Goal: Task Accomplishment & Management: Manage account settings

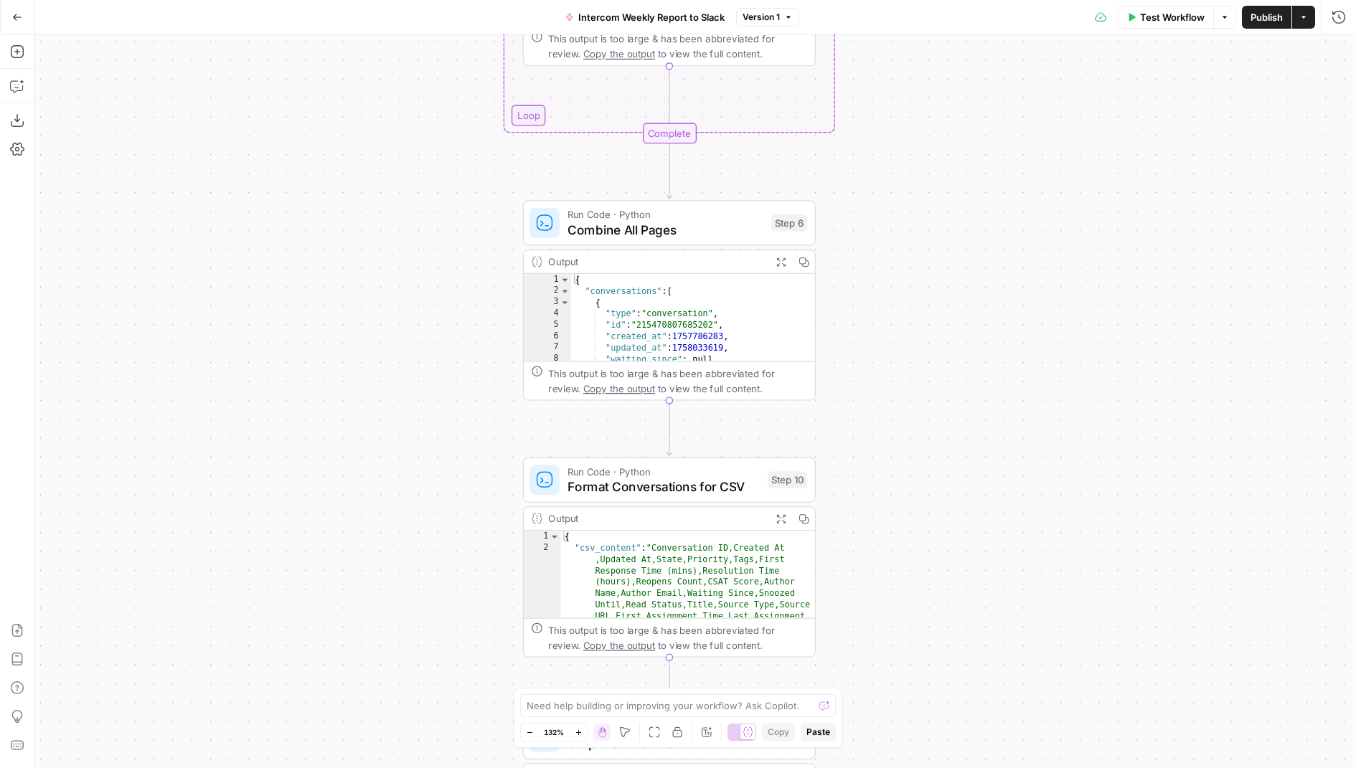
drag, startPoint x: 871, startPoint y: 123, endPoint x: 947, endPoint y: -39, distance: 179.1
click at [947, 0] on html "AirOps Growth New Home Browse Insights Opportunities Your Data Flightpath Recen…" at bounding box center [678, 384] width 1356 height 768
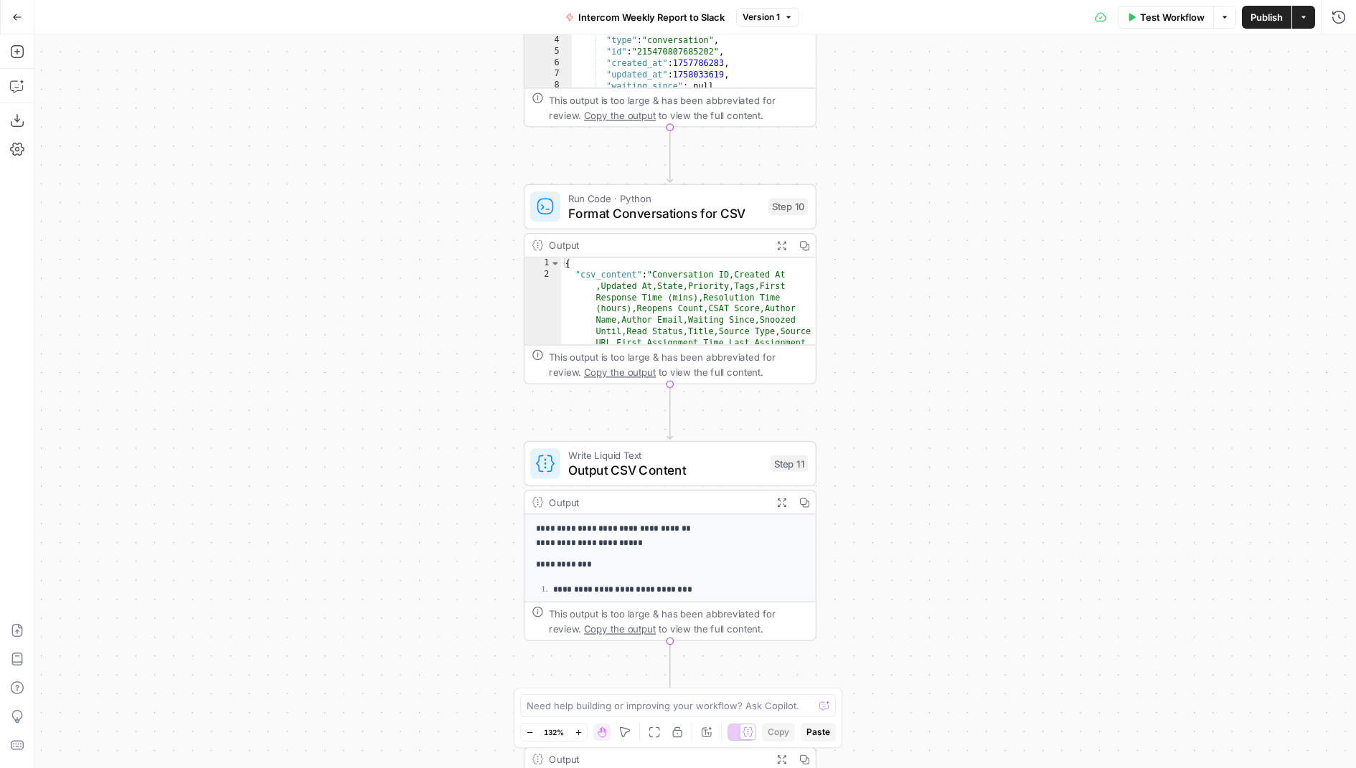
drag, startPoint x: 878, startPoint y: 156, endPoint x: 878, endPoint y: 134, distance: 22.2
click at [878, 134] on div "Workflow Set Inputs Inputs Call API Call API Step 1 Output Expand Output Copy 1…" at bounding box center [695, 401] width 1322 height 734
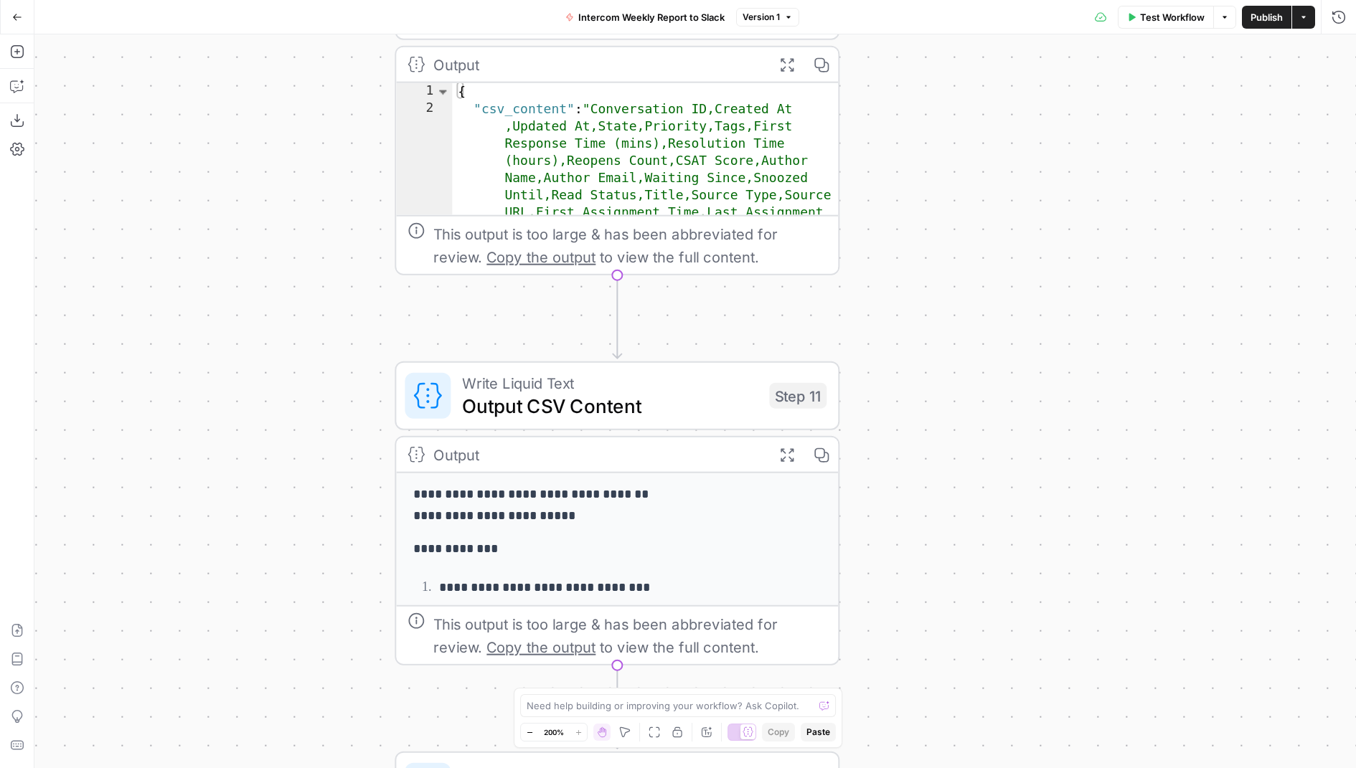
drag, startPoint x: 885, startPoint y: 238, endPoint x: 903, endPoint y: 153, distance: 86.5
click at [903, 153] on div "Workflow Set Inputs Inputs Call API Call API Step 1 Output Expand Output Copy 1…" at bounding box center [695, 401] width 1322 height 734
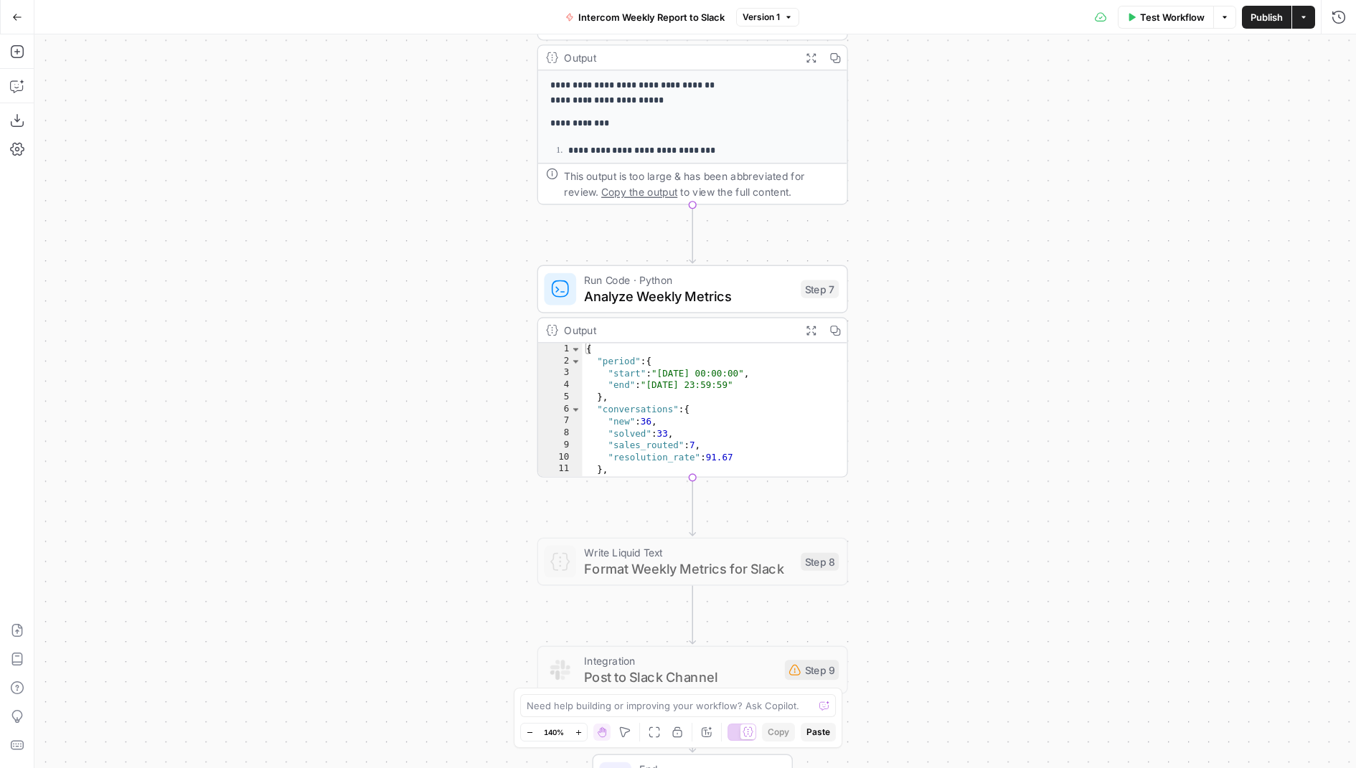
drag, startPoint x: 914, startPoint y: 427, endPoint x: 889, endPoint y: 195, distance: 233.1
click at [889, 194] on div "Workflow Set Inputs Inputs Call API Call API Step 1 Output Expand Output Copy 1…" at bounding box center [695, 401] width 1322 height 734
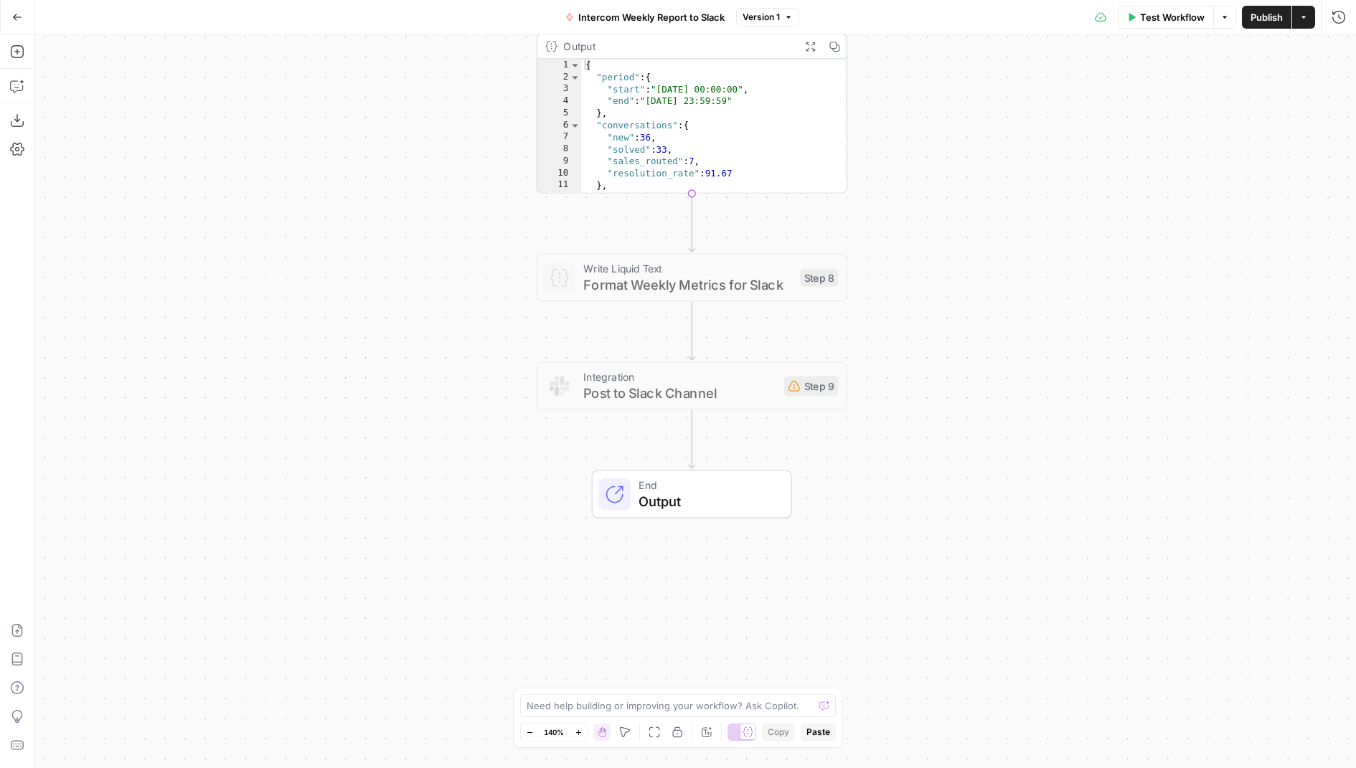
drag, startPoint x: 881, startPoint y: 457, endPoint x: 880, endPoint y: 156, distance: 301.4
click at [880, 156] on div "Workflow Set Inputs Inputs Call API Call API Step 1 Output Expand Output Copy 1…" at bounding box center [695, 401] width 1322 height 734
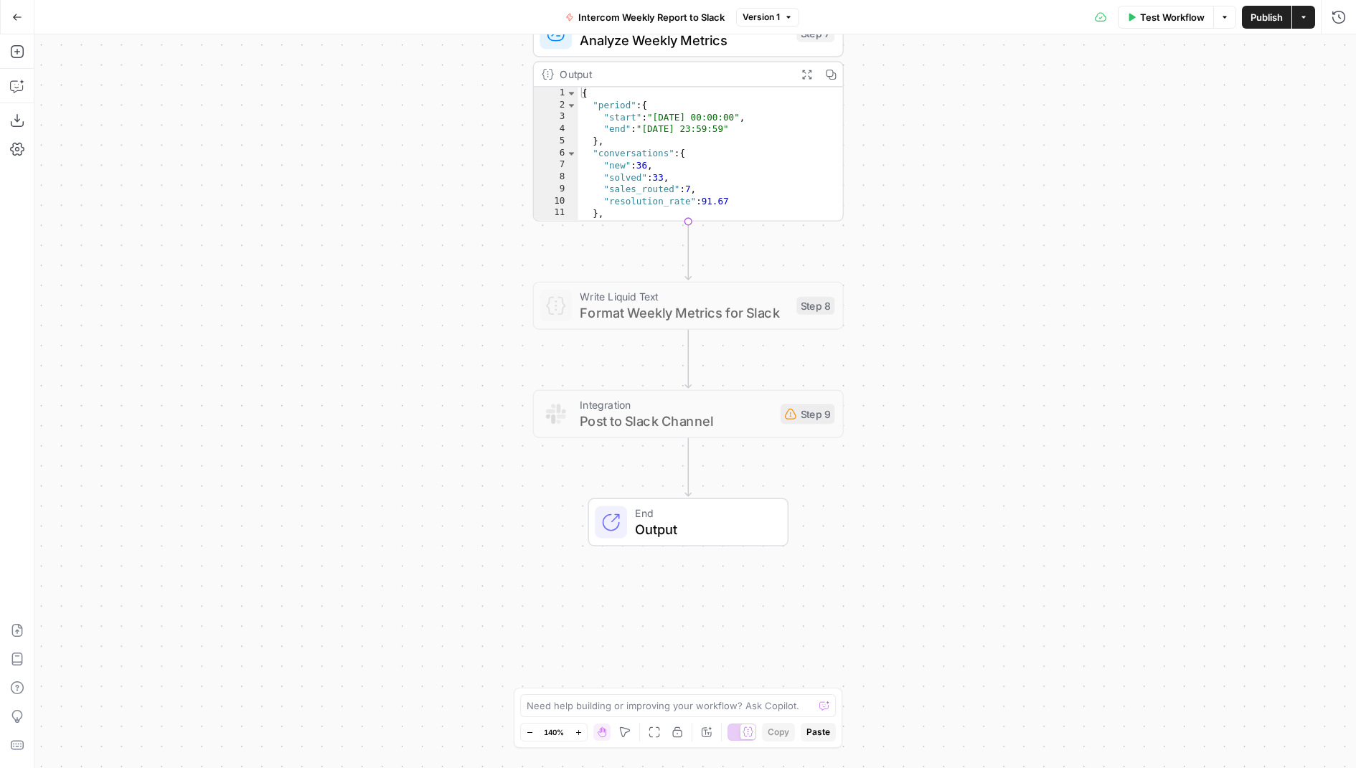
drag, startPoint x: 899, startPoint y: 187, endPoint x: 884, endPoint y: 438, distance: 250.9
click at [884, 437] on div "Workflow Set Inputs Inputs Call API Call API Step 1 Output Expand Output Copy 1…" at bounding box center [695, 401] width 1322 height 734
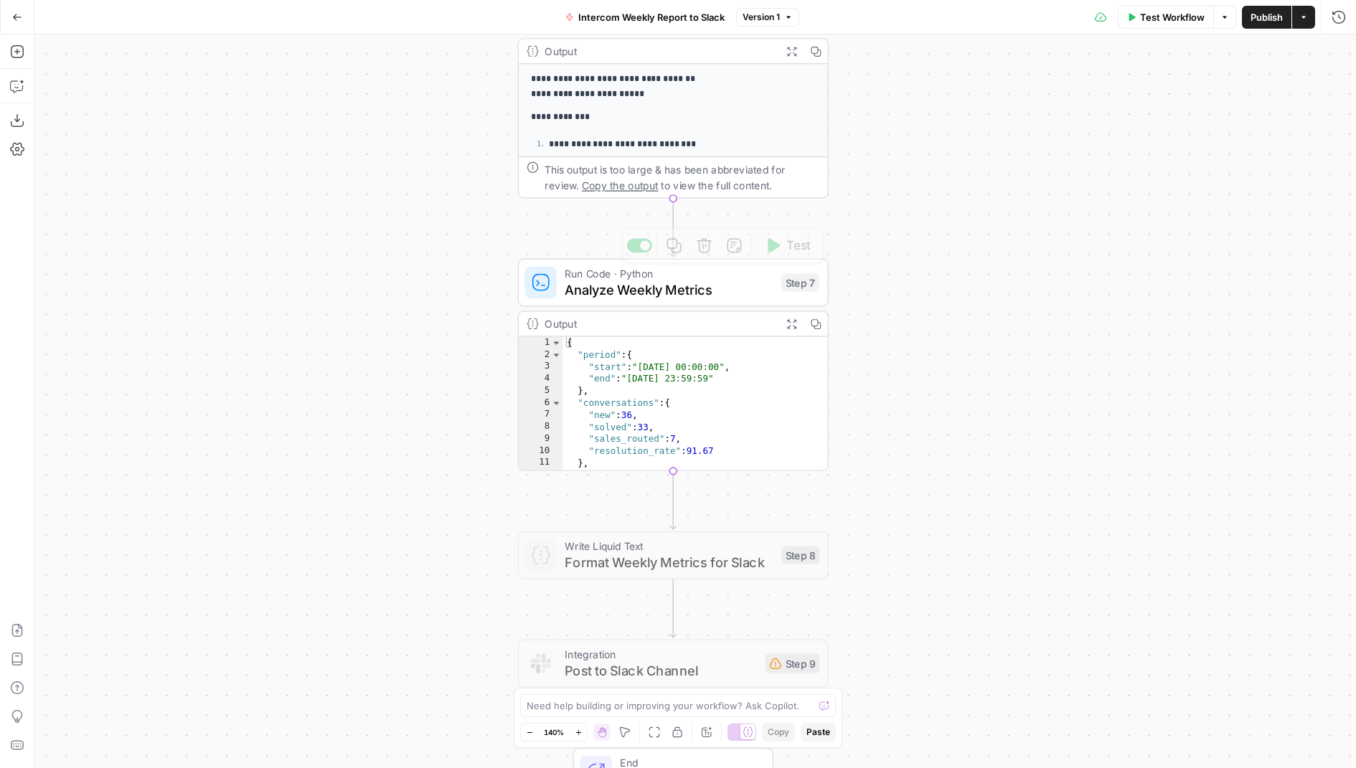
click at [736, 299] on div "Run Code · Python Analyze Weekly Metrics Step 7 Copy step Delete step Add Note …" at bounding box center [673, 283] width 311 height 48
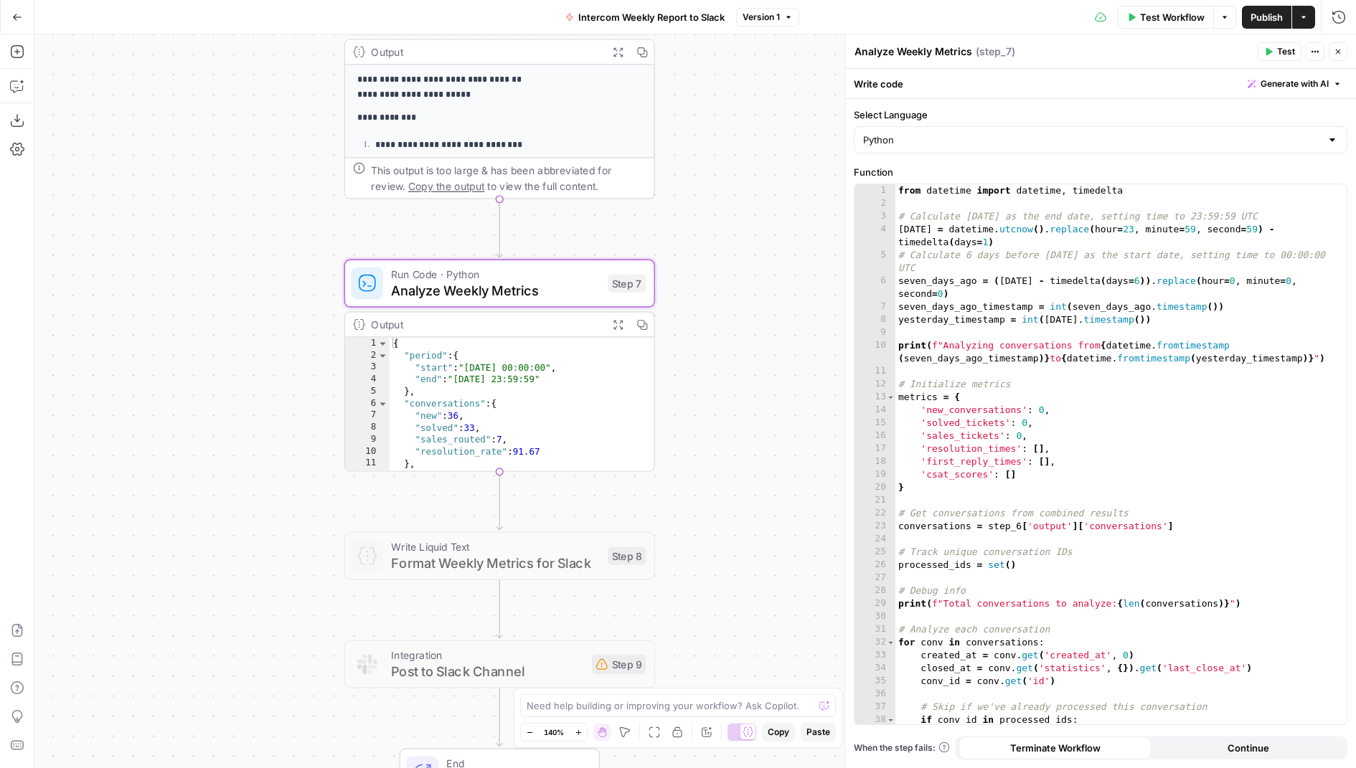
drag, startPoint x: 411, startPoint y: 367, endPoint x: 273, endPoint y: 367, distance: 137.8
click at [273, 368] on div "Workflow Set Inputs Inputs Call API Call API Step 1 Output Expand Output Copy 1…" at bounding box center [695, 401] width 1322 height 734
type textarea "**********"
click at [1087, 319] on div "from datetime import datetime , timedelta # Calculate yesterday as the end date…" at bounding box center [1121, 468] width 452 height 568
click at [1279, 88] on span "Generate with AI" at bounding box center [1295, 83] width 68 height 13
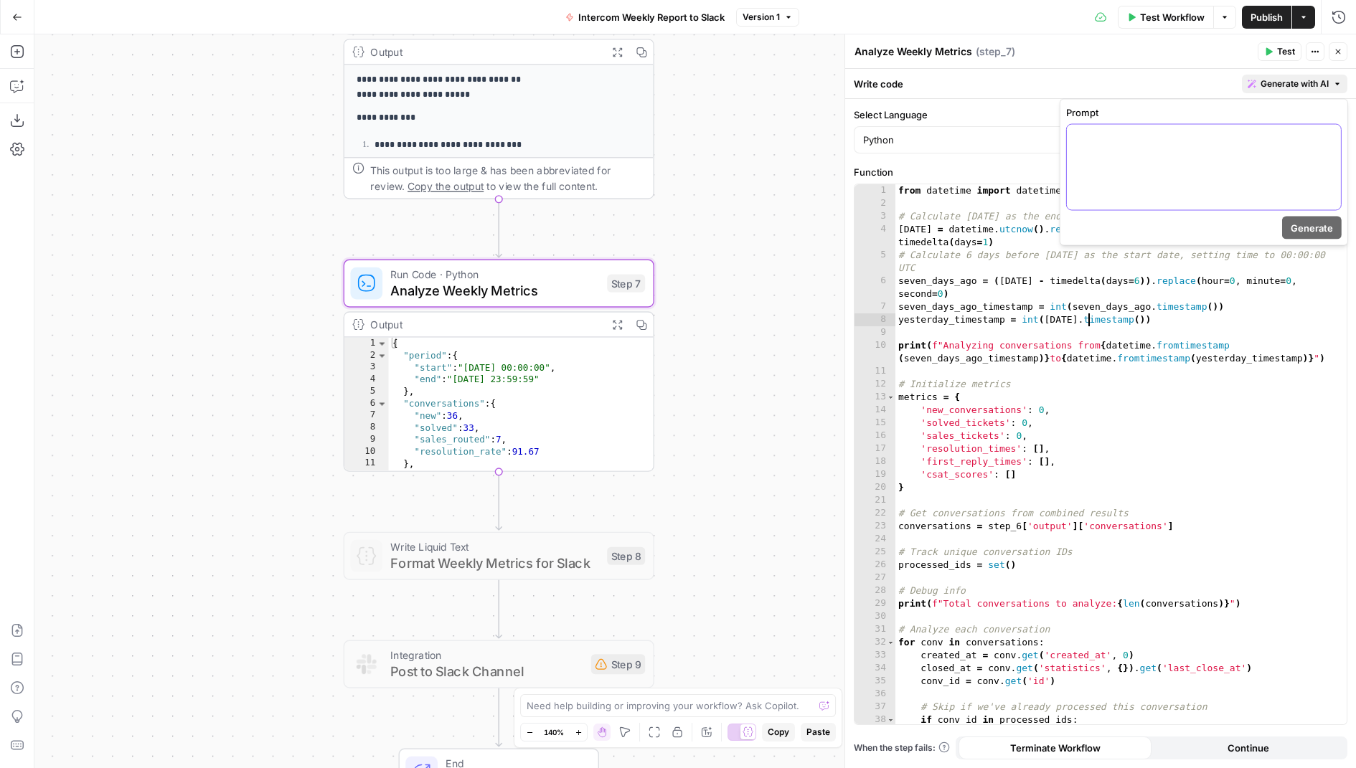
click at [1206, 175] on div at bounding box center [1204, 167] width 274 height 85
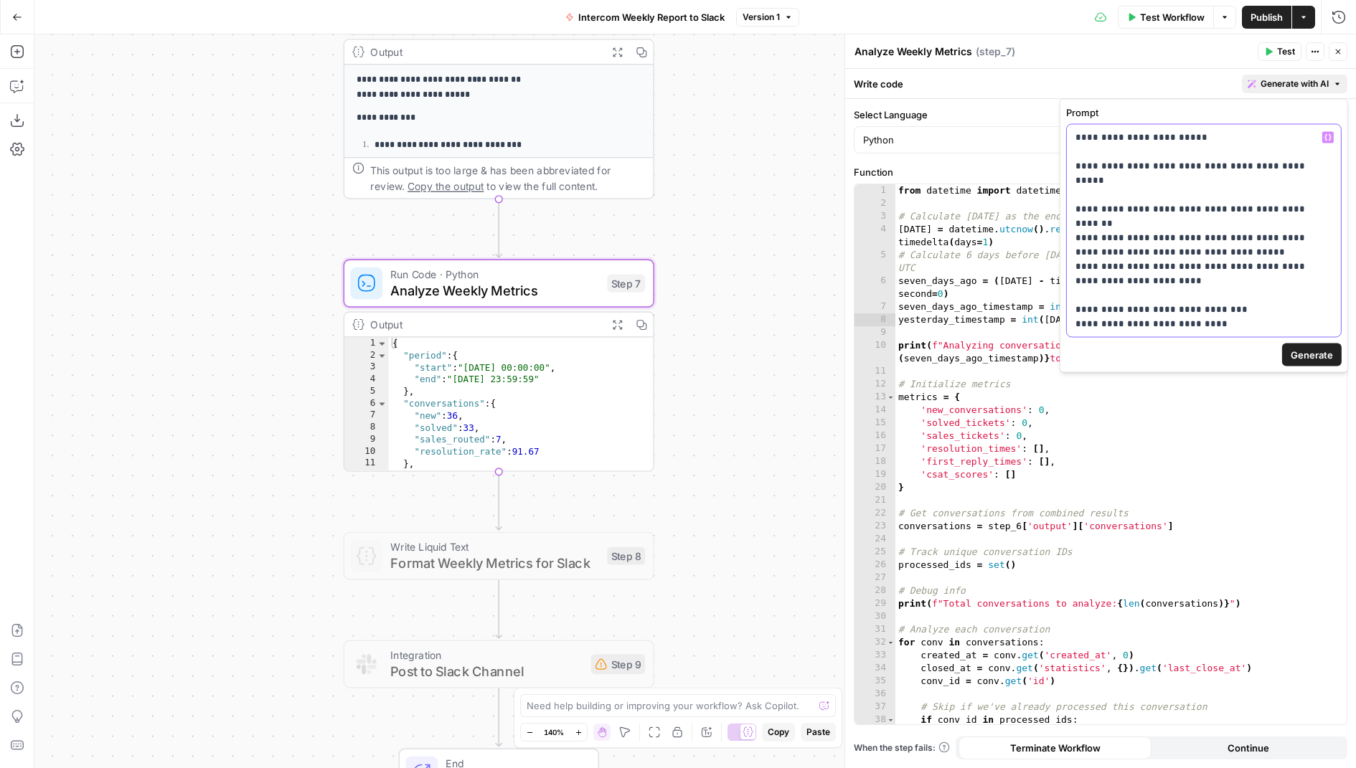
click at [1134, 319] on p "**********" at bounding box center [1205, 231] width 258 height 201
click at [1133, 308] on p "**********" at bounding box center [1205, 281] width 258 height 301
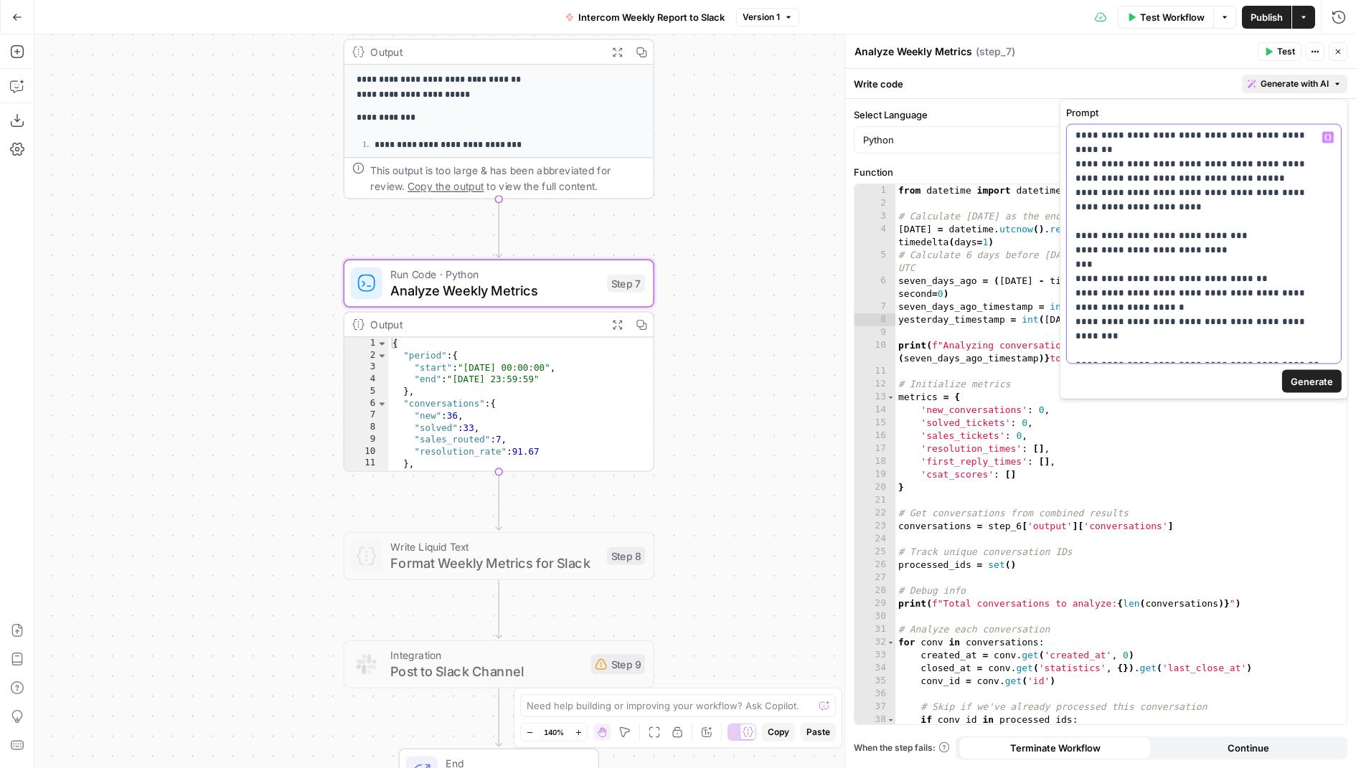
click at [1184, 347] on p "**********" at bounding box center [1205, 207] width 258 height 301
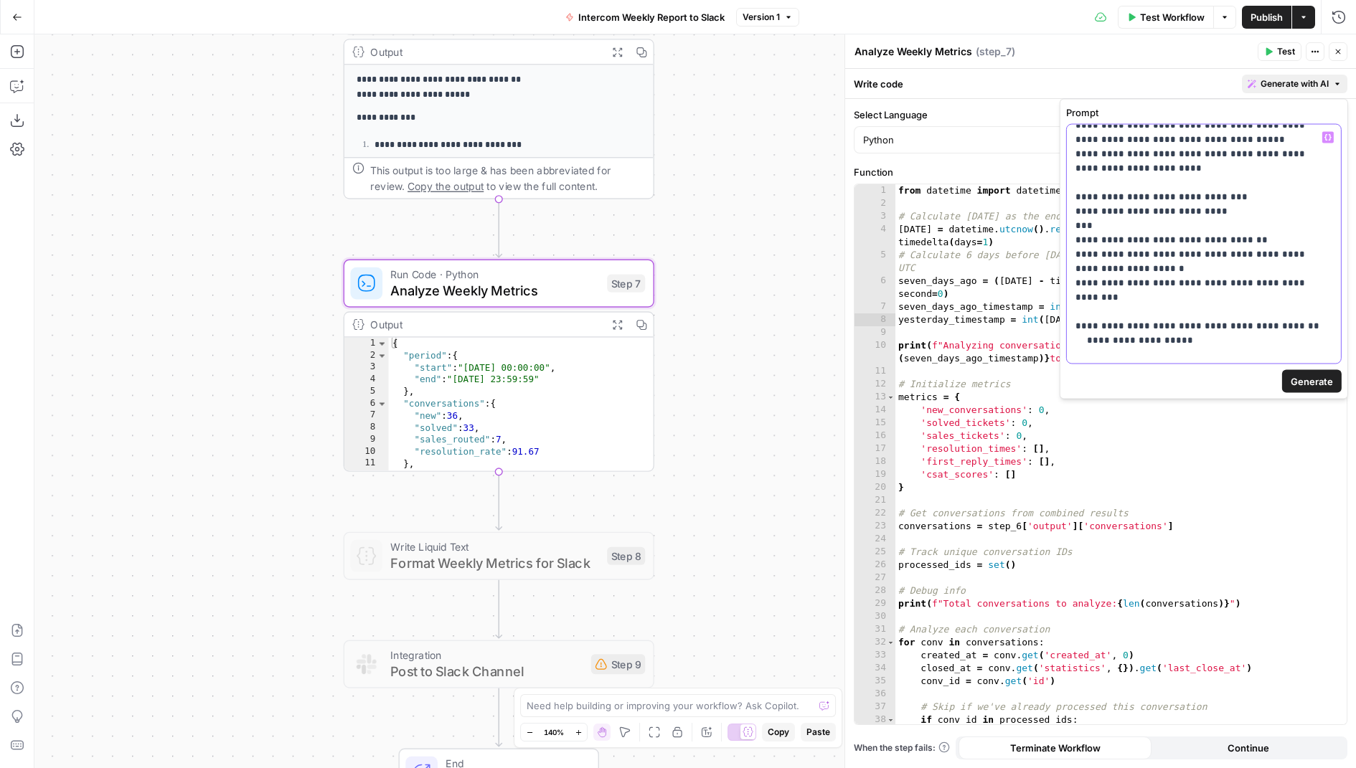
scroll to position [127, 0]
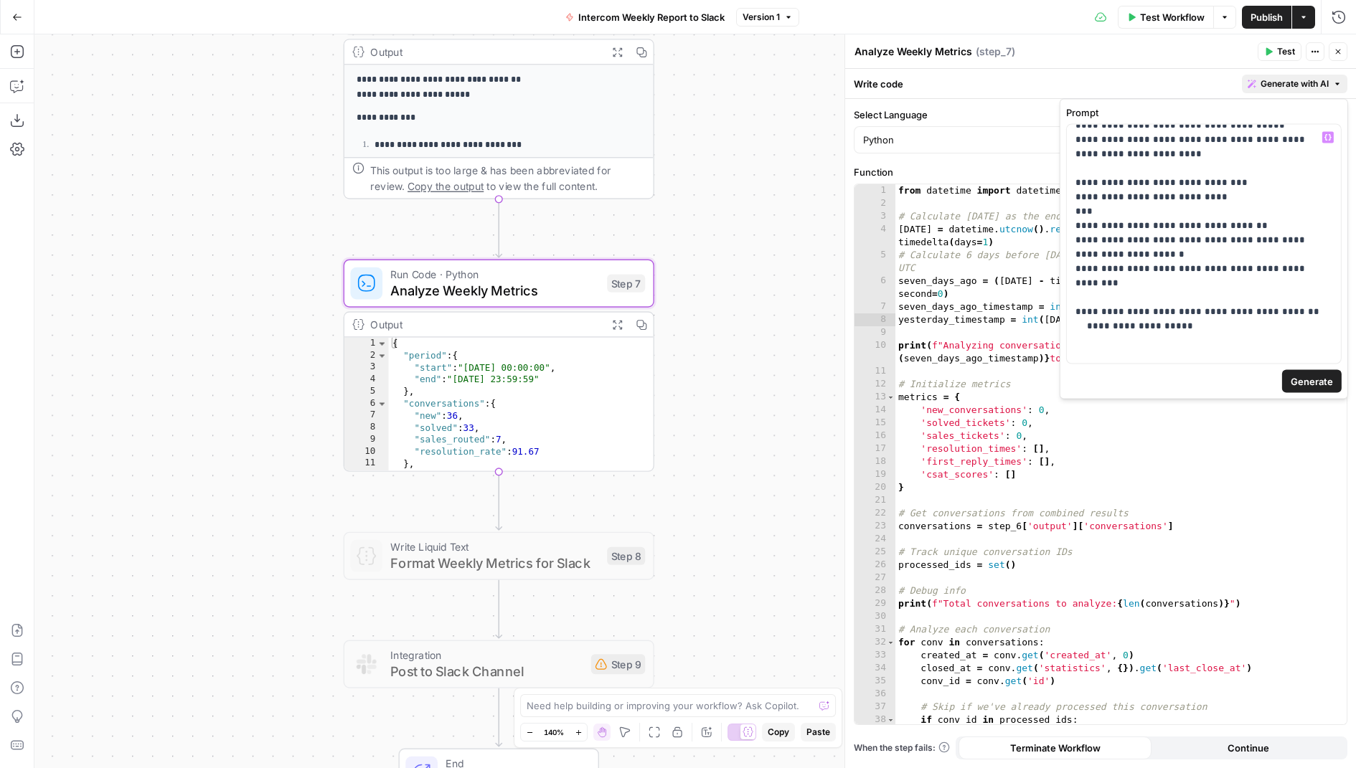
click at [1317, 382] on span "Generate" at bounding box center [1312, 381] width 42 height 14
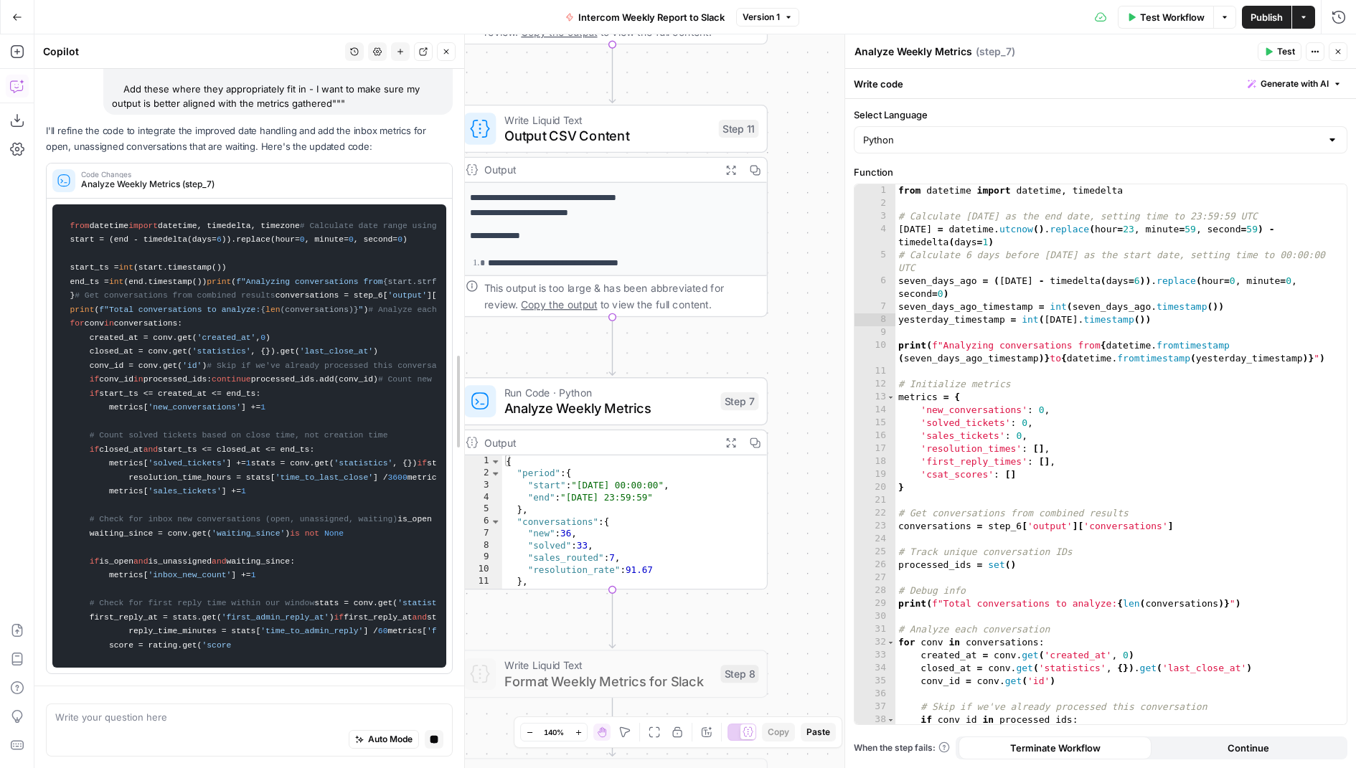
drag, startPoint x: 339, startPoint y: 450, endPoint x: 463, endPoint y: 450, distance: 124.1
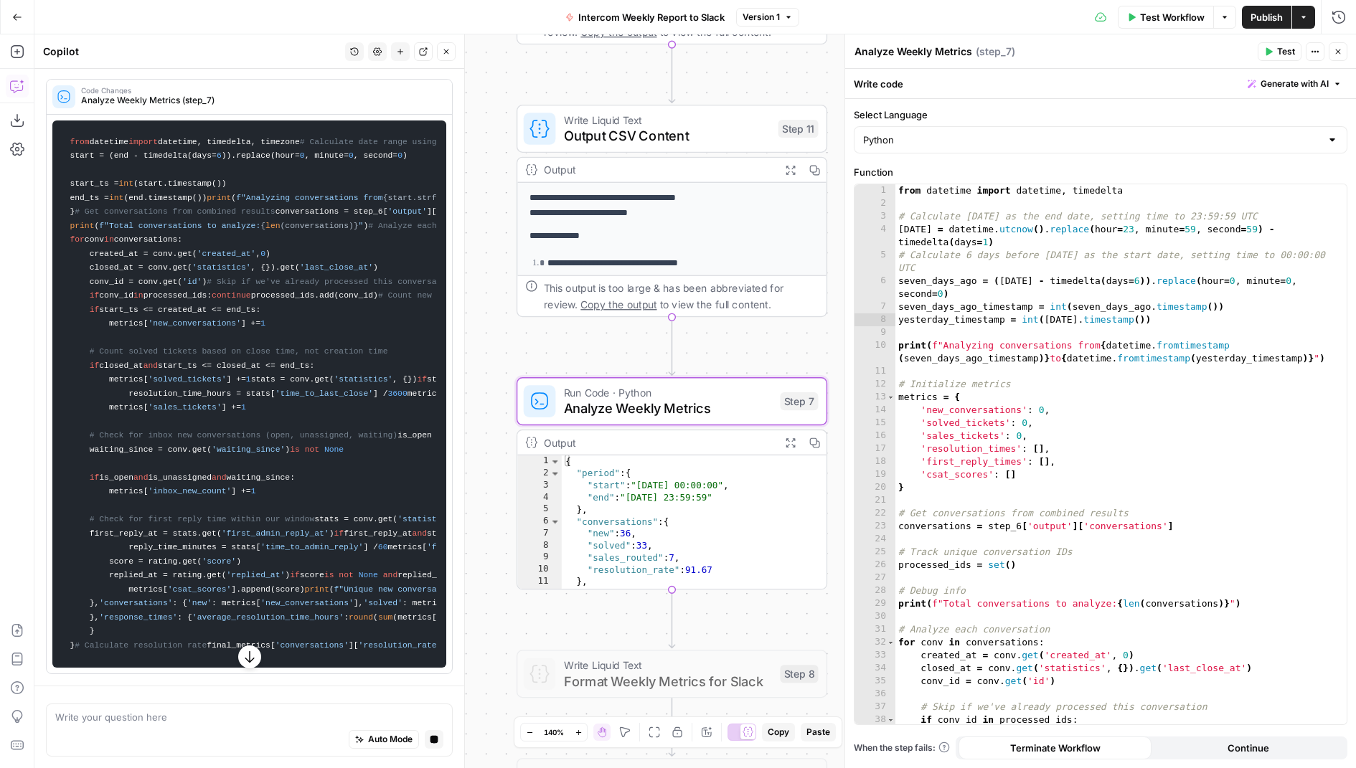
scroll to position [0, 0]
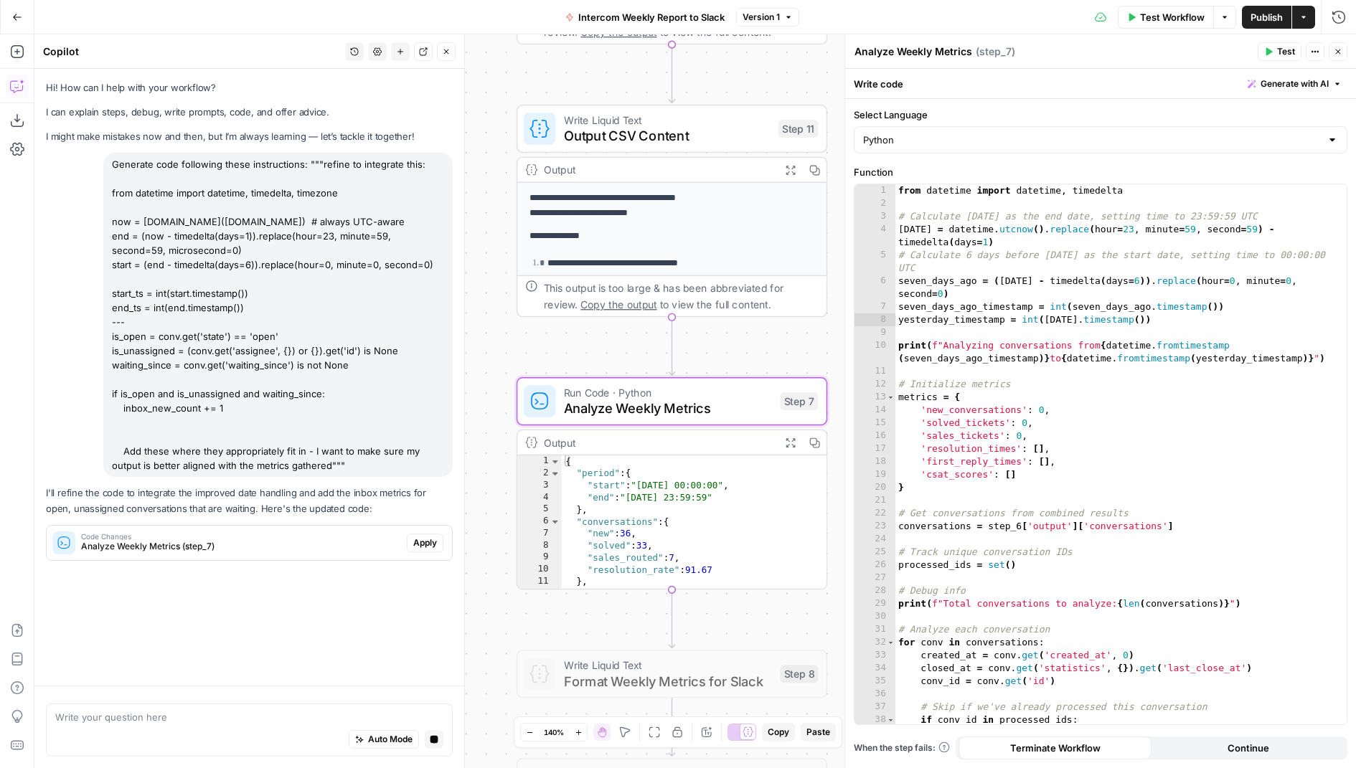
click at [424, 542] on span "Apply" at bounding box center [425, 543] width 24 height 13
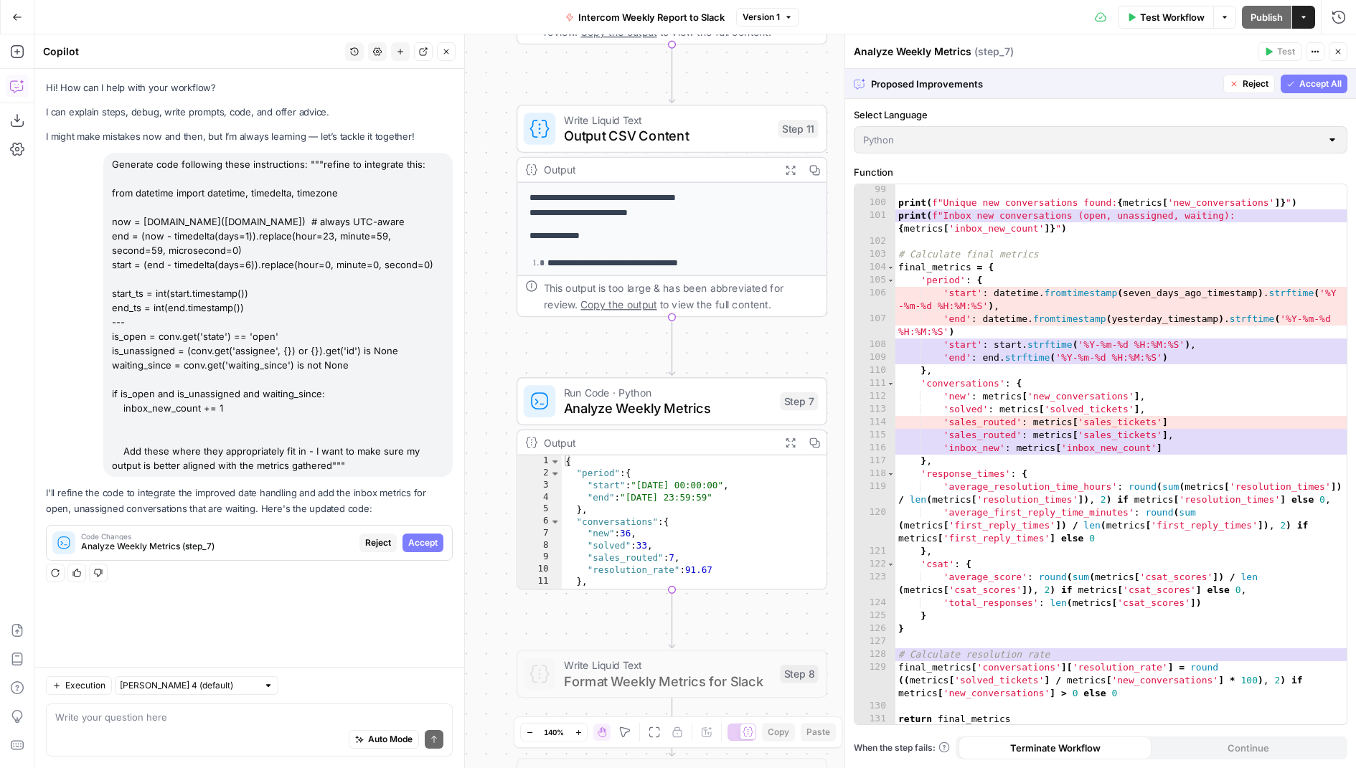
scroll to position [1396, 0]
click at [1324, 79] on span "Accept All" at bounding box center [1320, 83] width 42 height 13
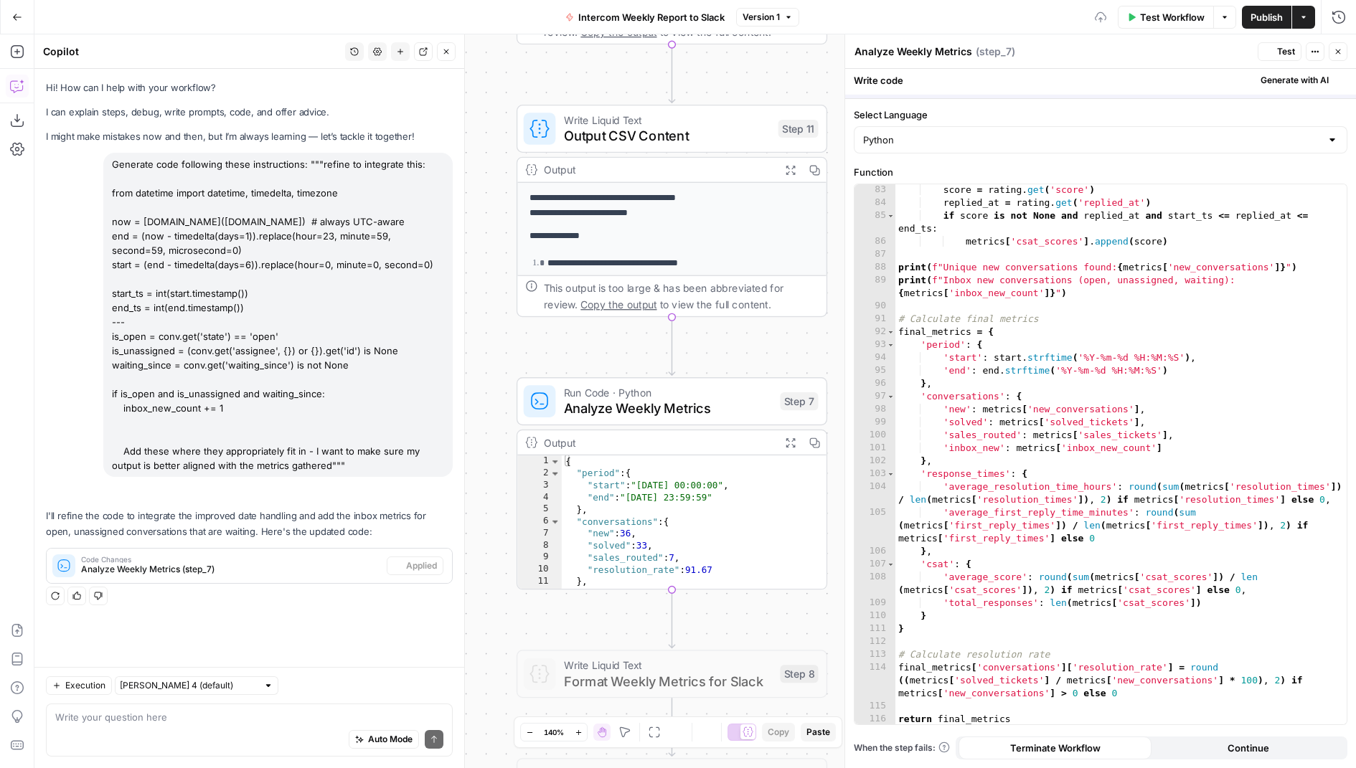
scroll to position [1086, 0]
click at [1279, 47] on span "Test" at bounding box center [1286, 51] width 18 height 13
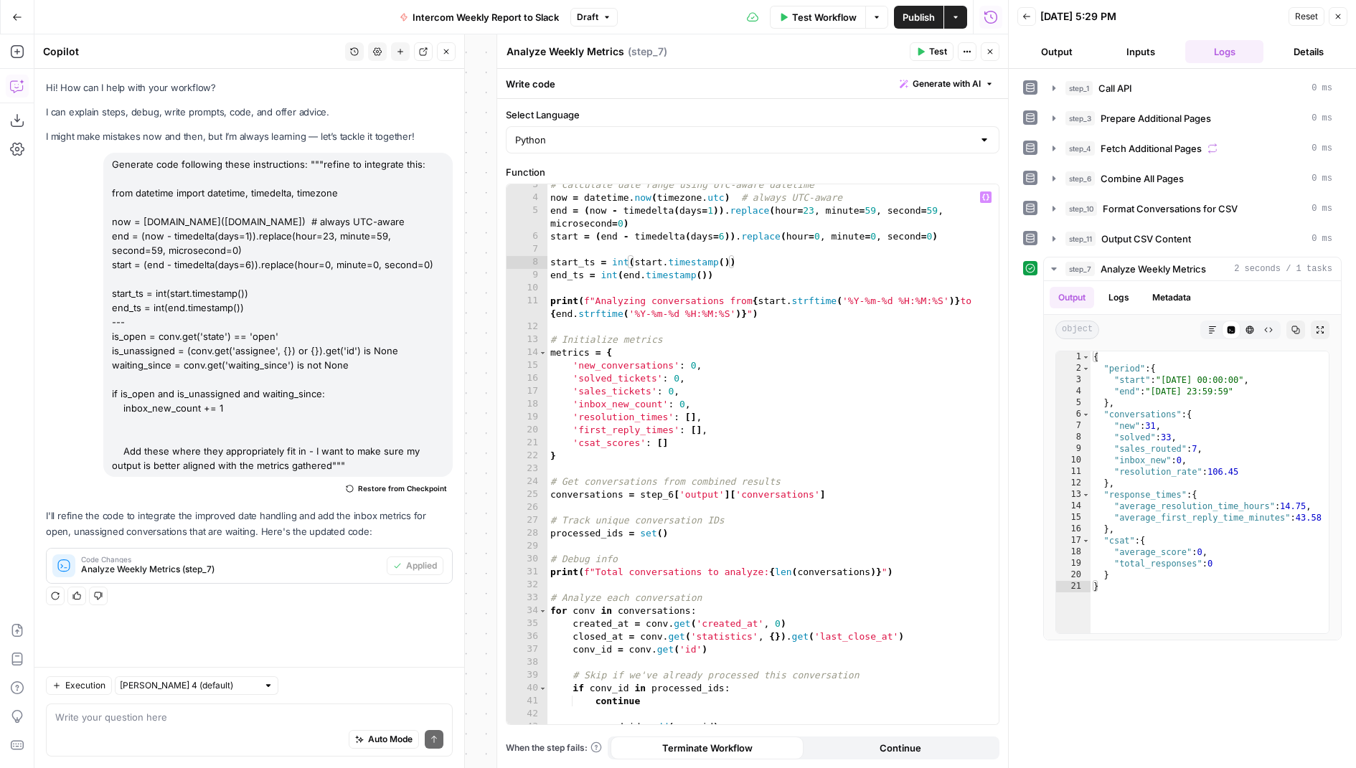
scroll to position [54, 0]
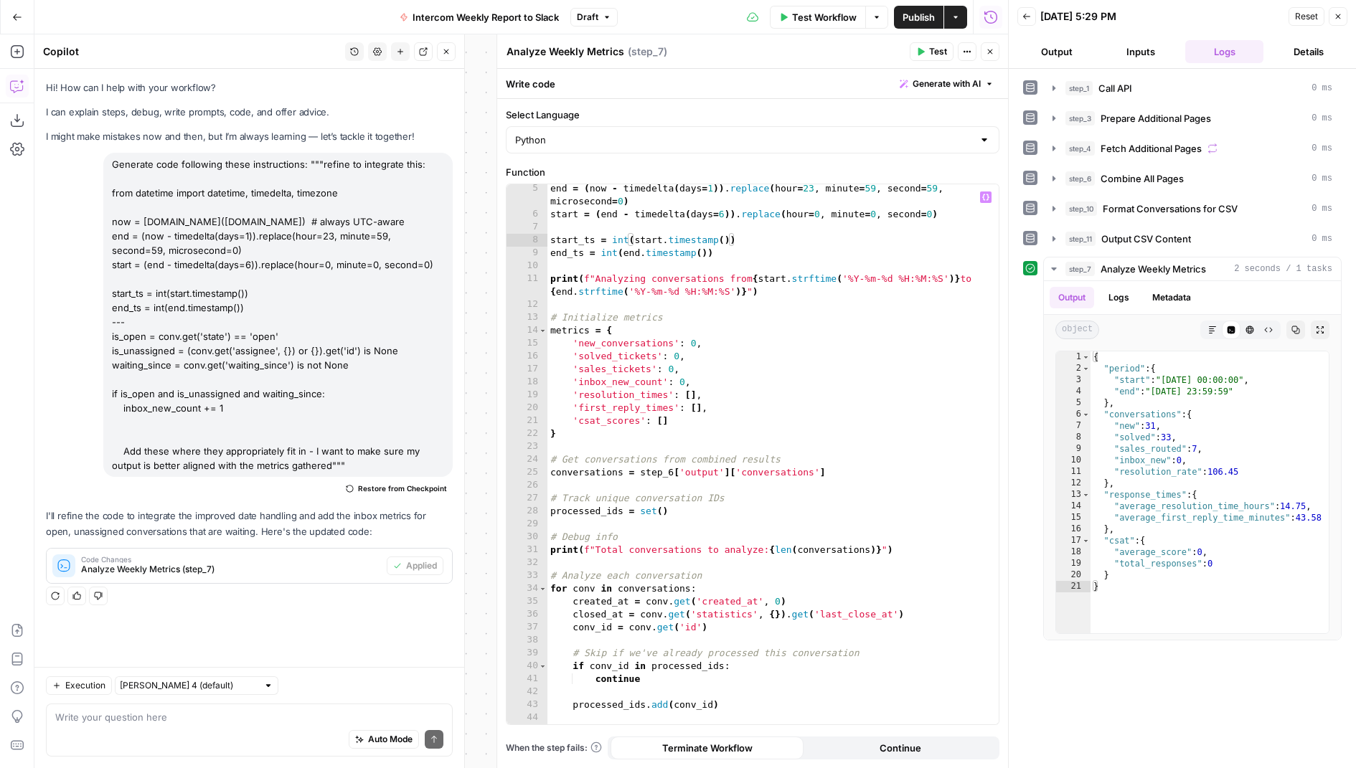
type textarea "**********"
click at [851, 455] on div "end = ( now - timedelta ( days = 1 )) . replace ( hour = 23 , minute = 59 , sec…" at bounding box center [773, 472] width 452 height 580
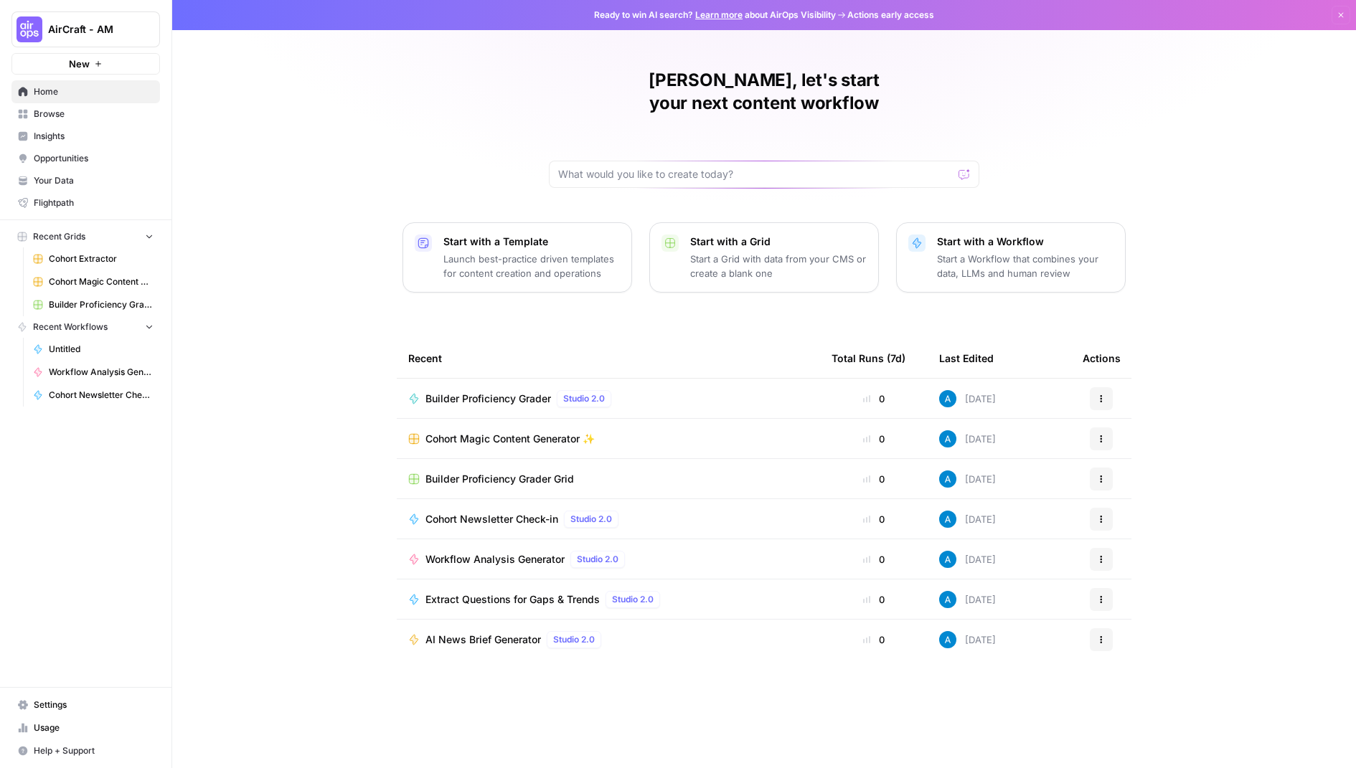
click at [104, 111] on span "Browse" at bounding box center [94, 114] width 120 height 13
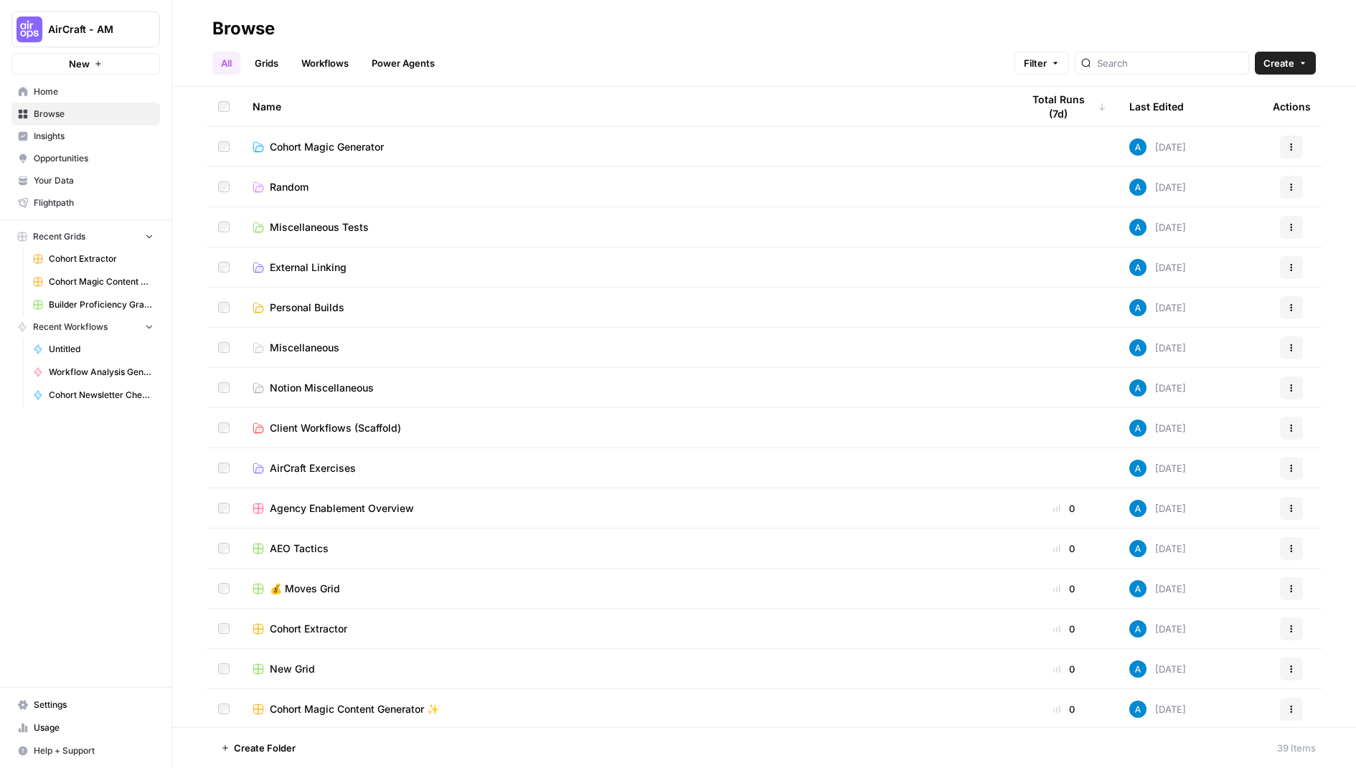
click at [318, 626] on span "Cohort Extractor" at bounding box center [308, 629] width 77 height 14
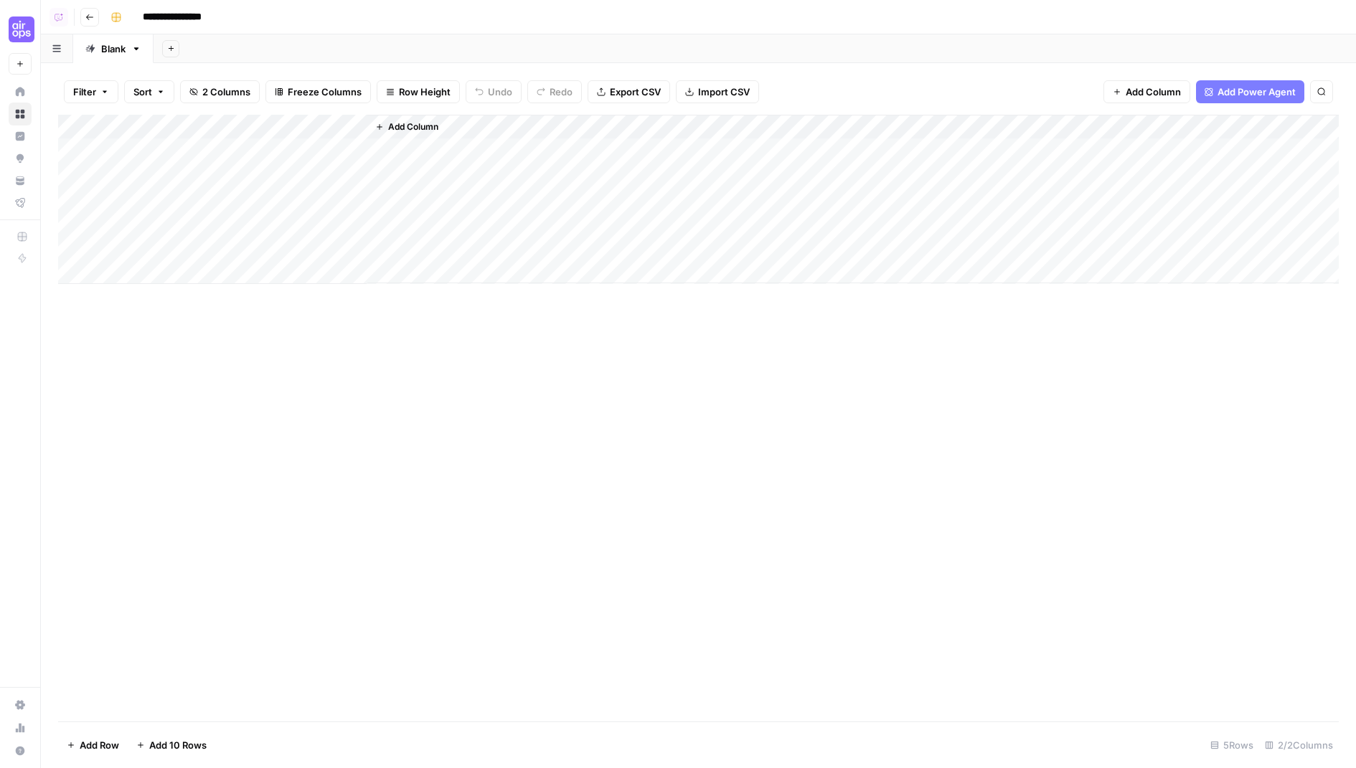
click at [1233, 92] on span "Add Power Agent" at bounding box center [1257, 92] width 78 height 14
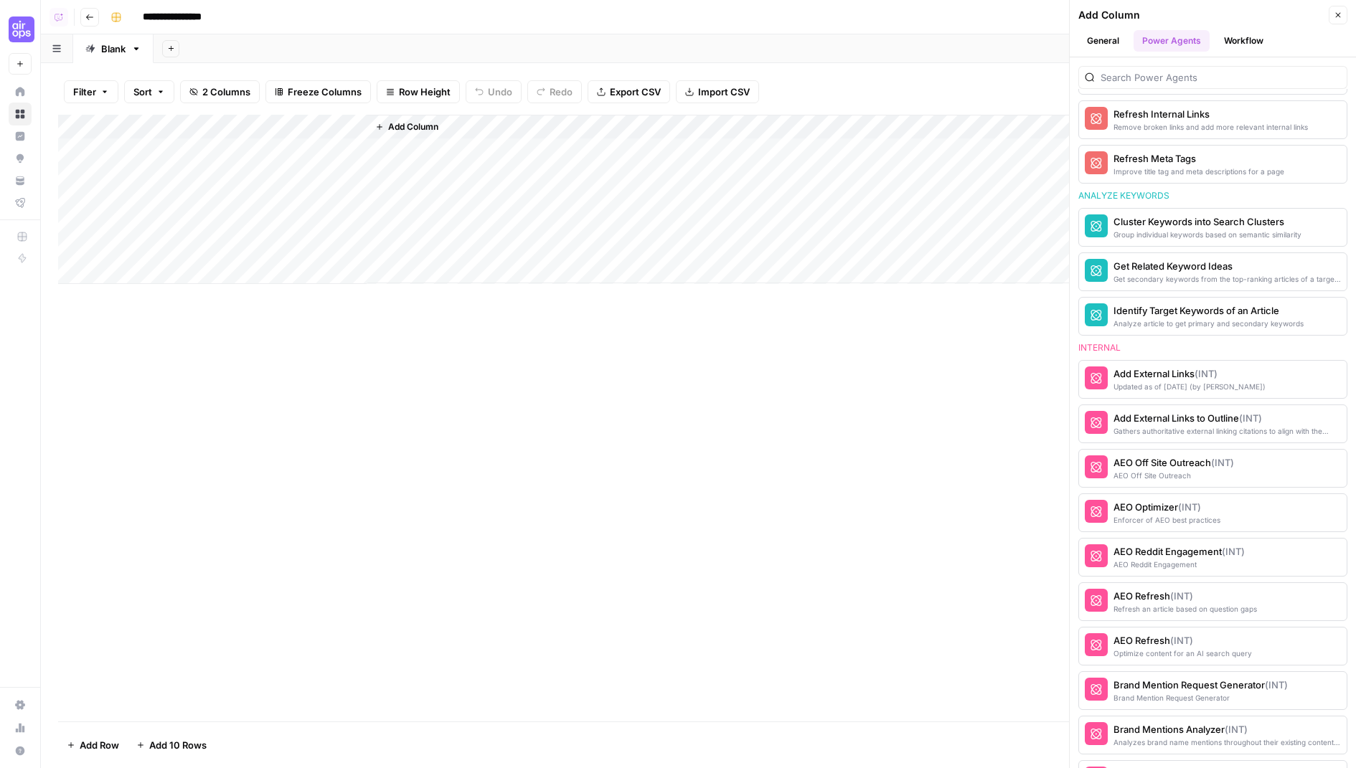
scroll to position [963, 0]
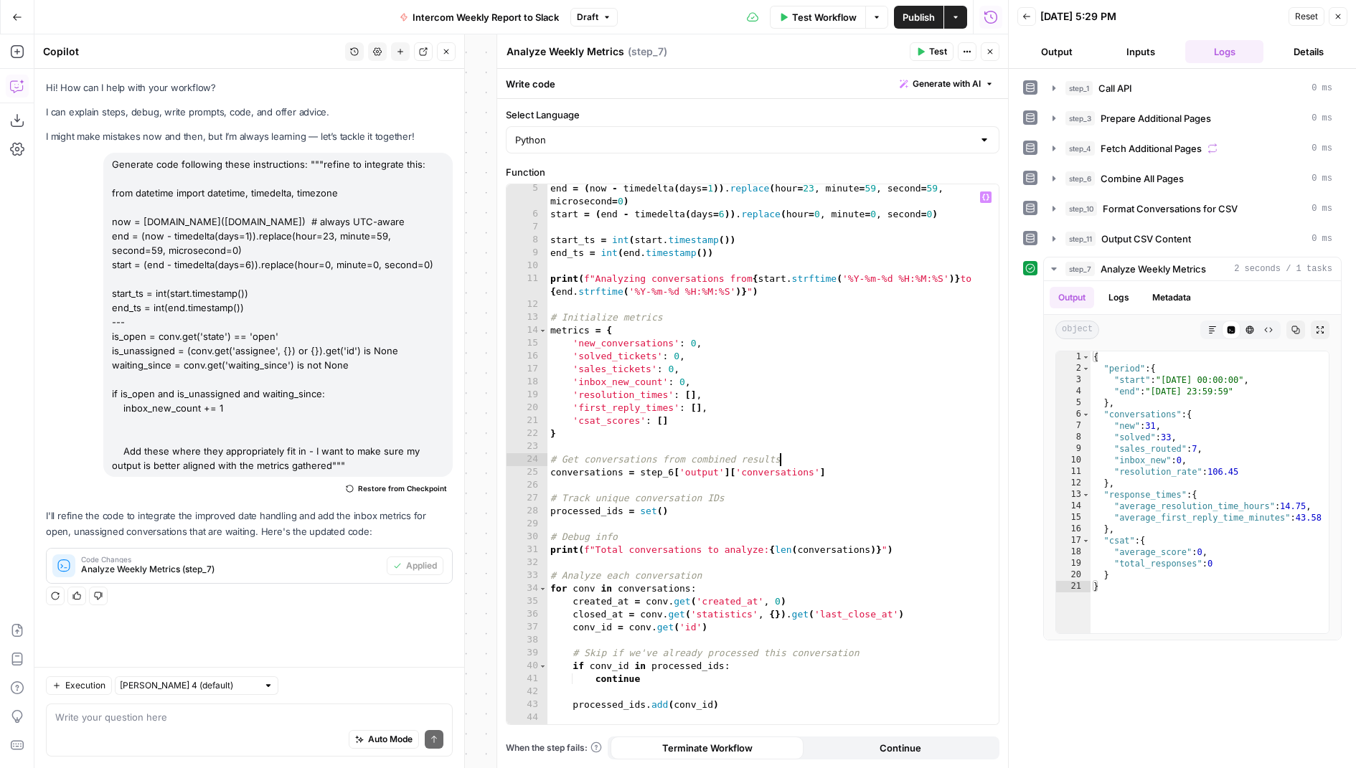
scroll to position [54, 0]
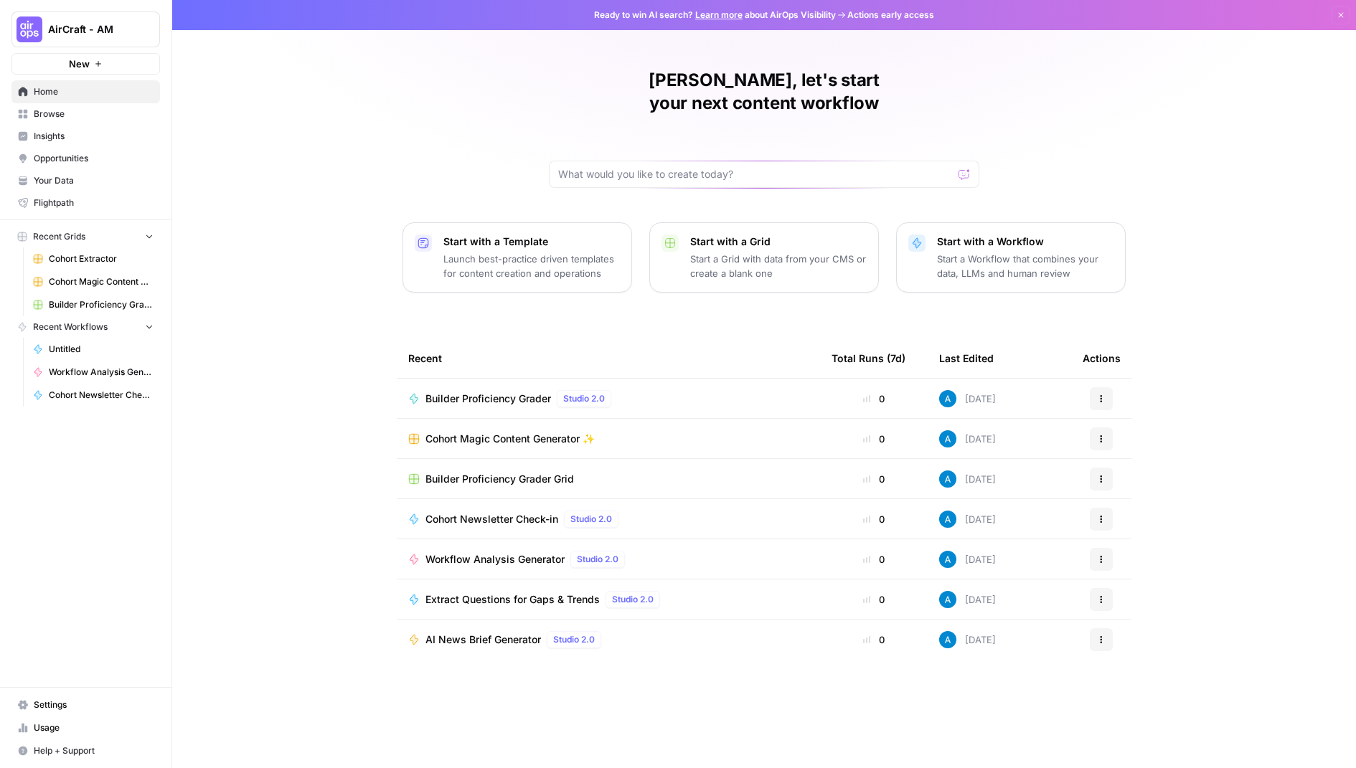
click at [118, 24] on span "AirCraft - AM" at bounding box center [91, 29] width 87 height 14
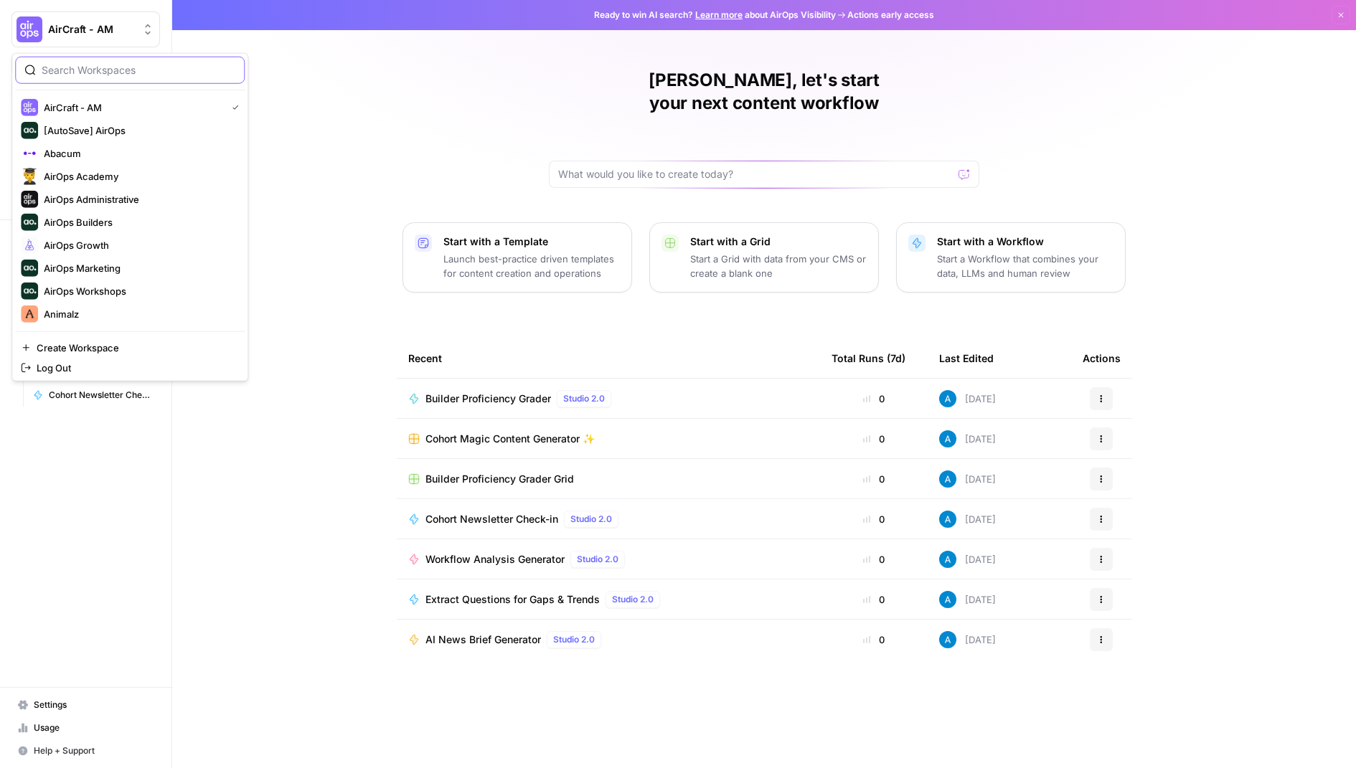
click at [92, 65] on input "search" at bounding box center [139, 70] width 194 height 14
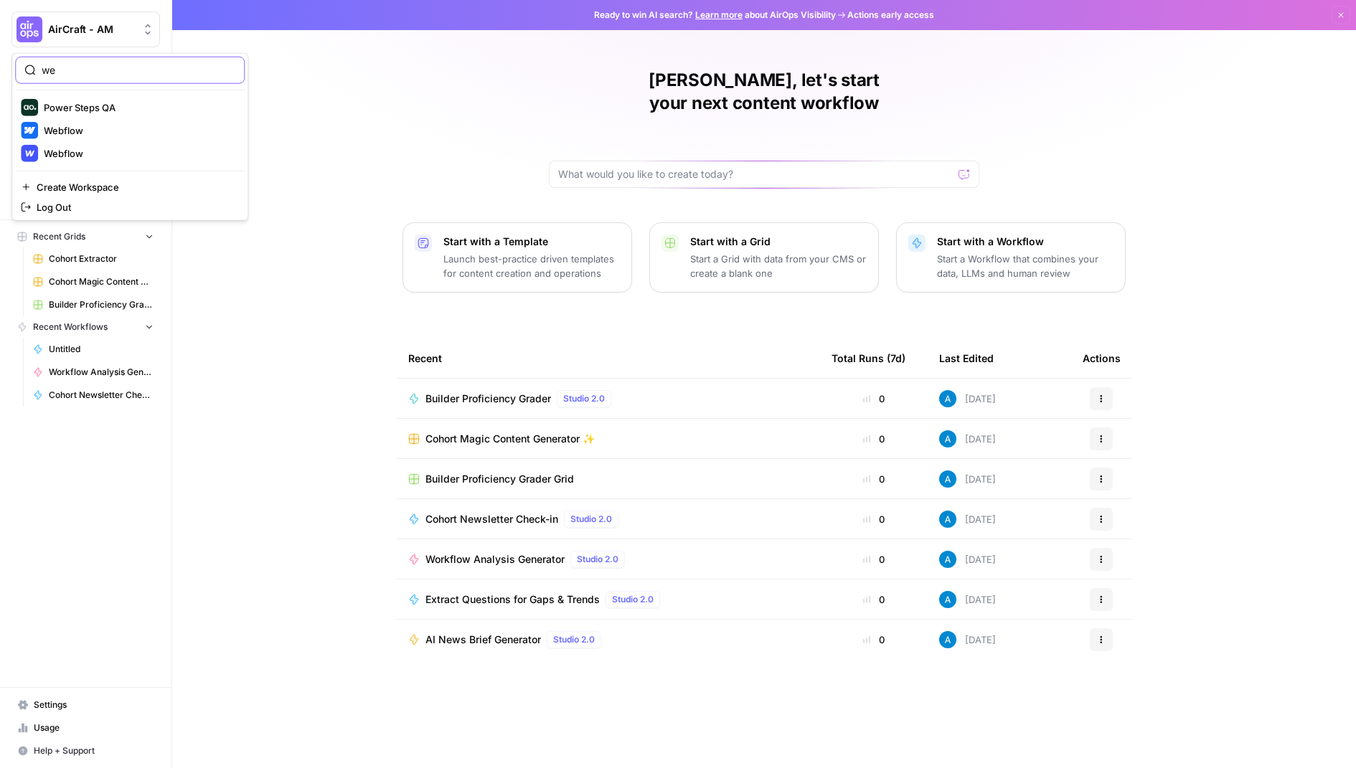
type input "we"
click at [85, 124] on span "Webflow" at bounding box center [138, 130] width 189 height 14
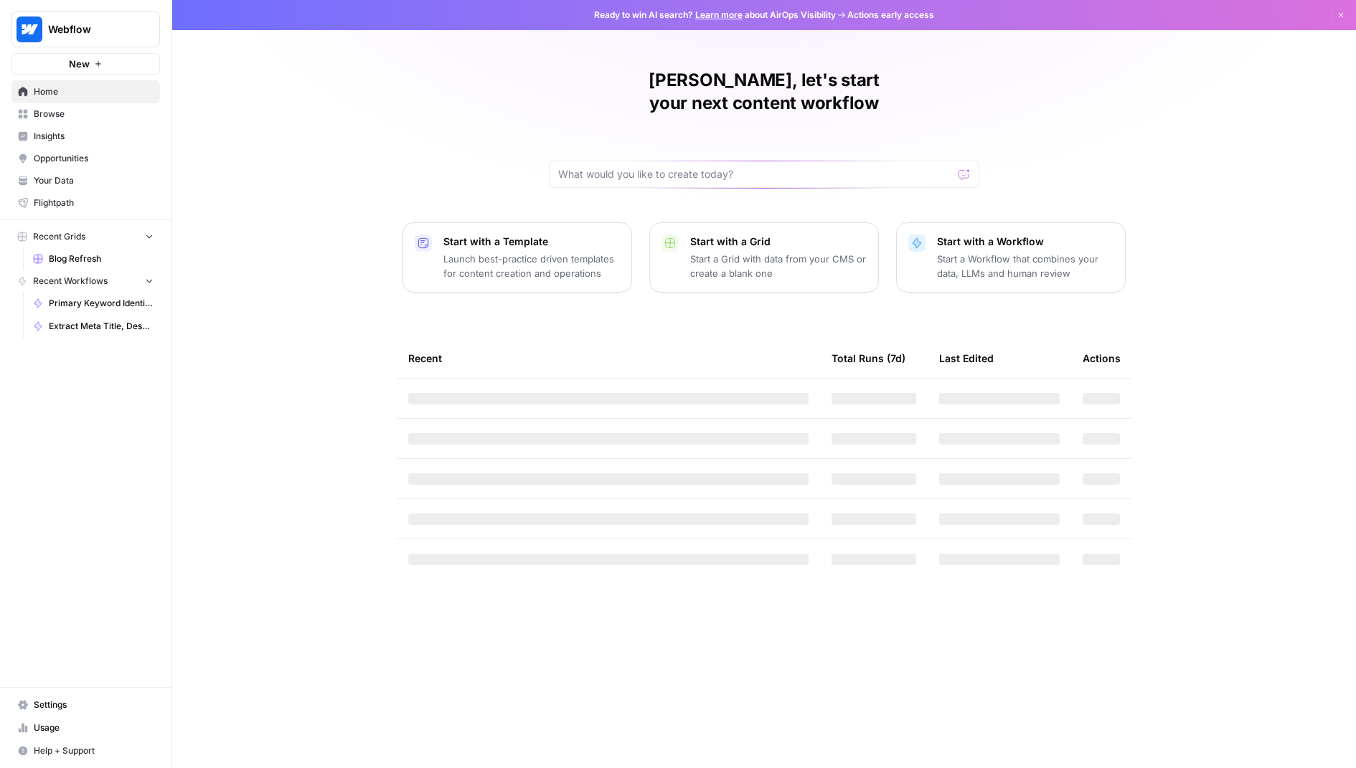
click at [62, 177] on span "Your Data" at bounding box center [94, 180] width 120 height 13
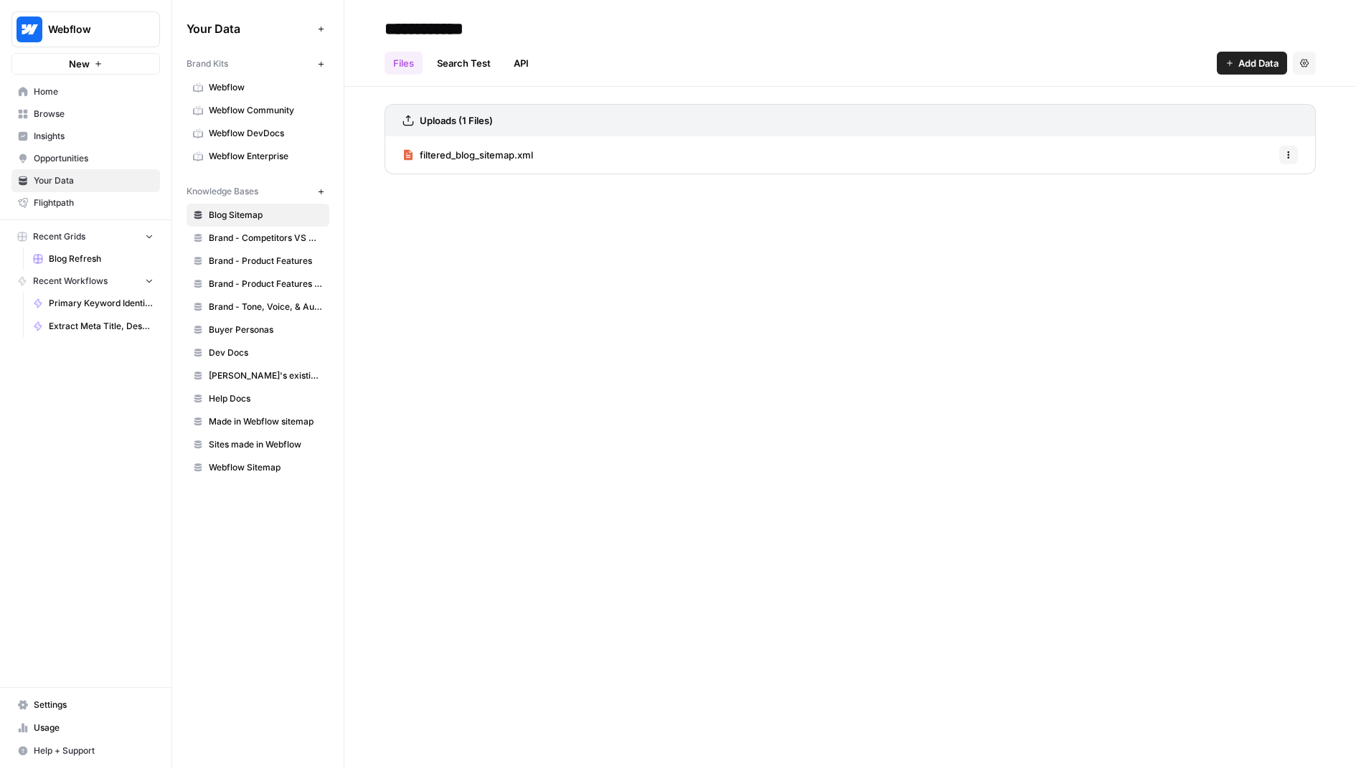
click at [76, 261] on span "Blog Refresh" at bounding box center [101, 259] width 105 height 13
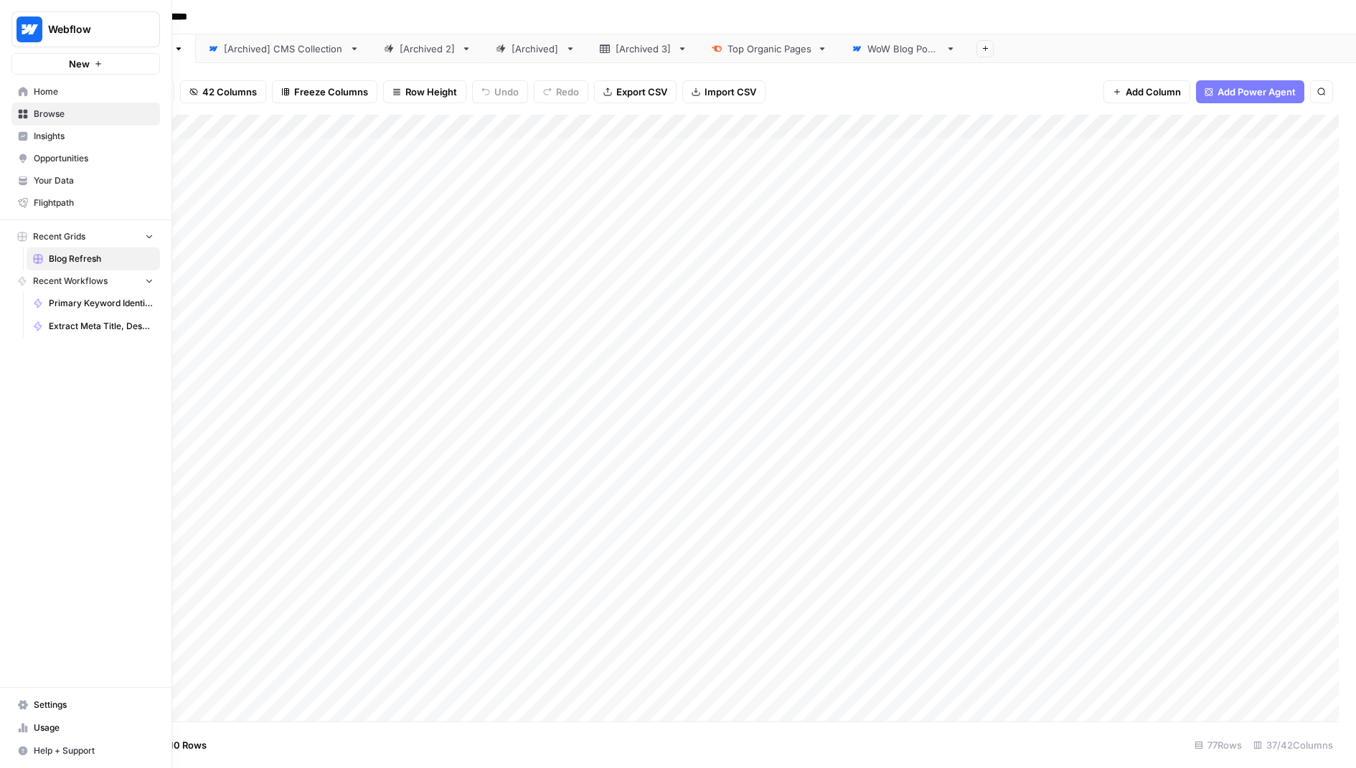
click at [82, 98] on link "Home" at bounding box center [85, 91] width 149 height 23
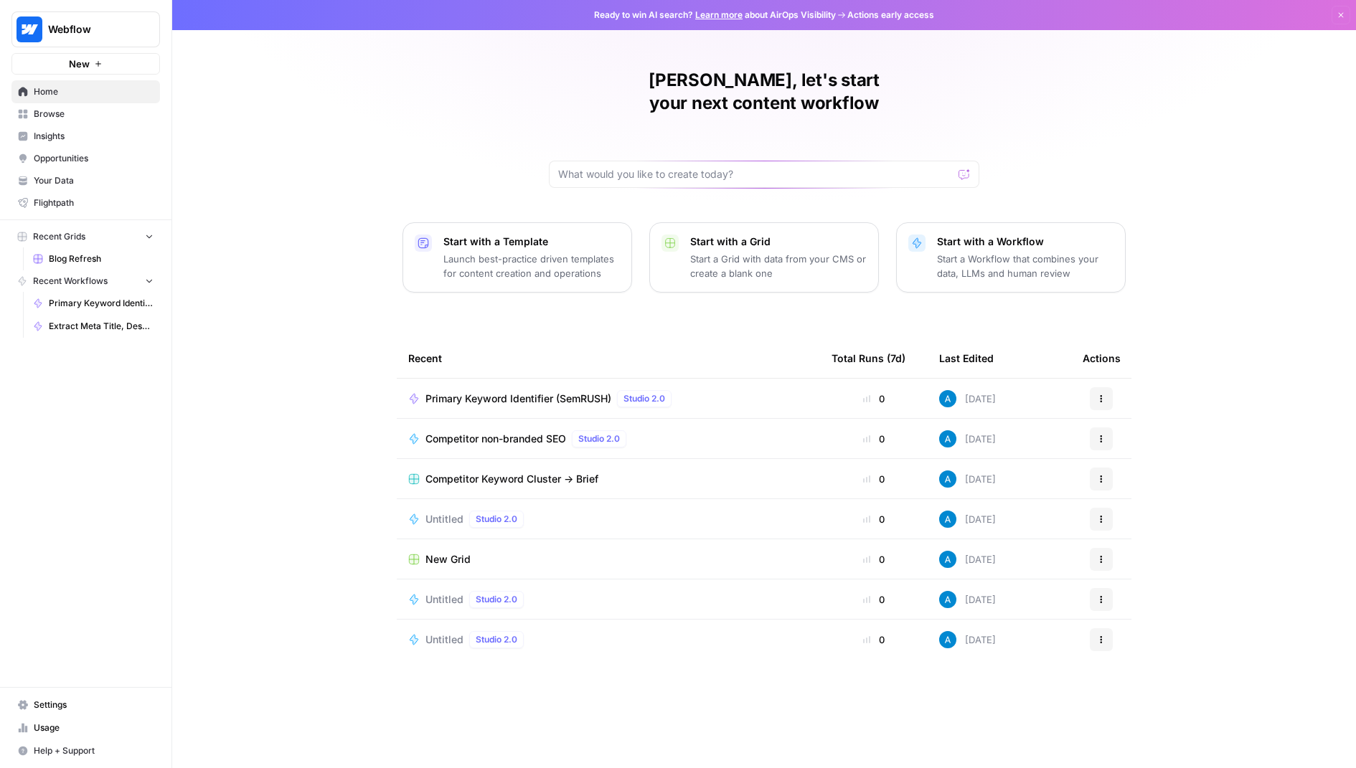
click at [66, 184] on span "Your Data" at bounding box center [94, 180] width 120 height 13
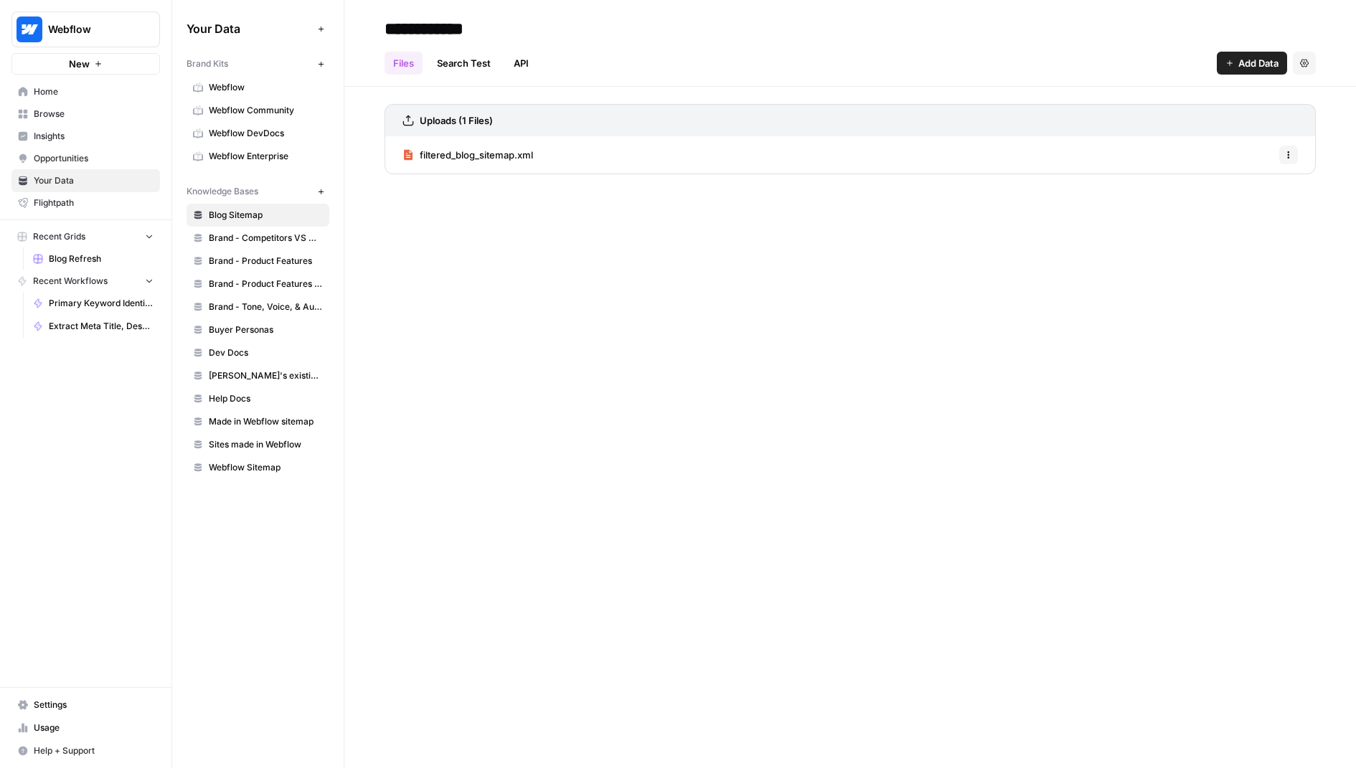
click at [92, 114] on span "Browse" at bounding box center [94, 114] width 120 height 13
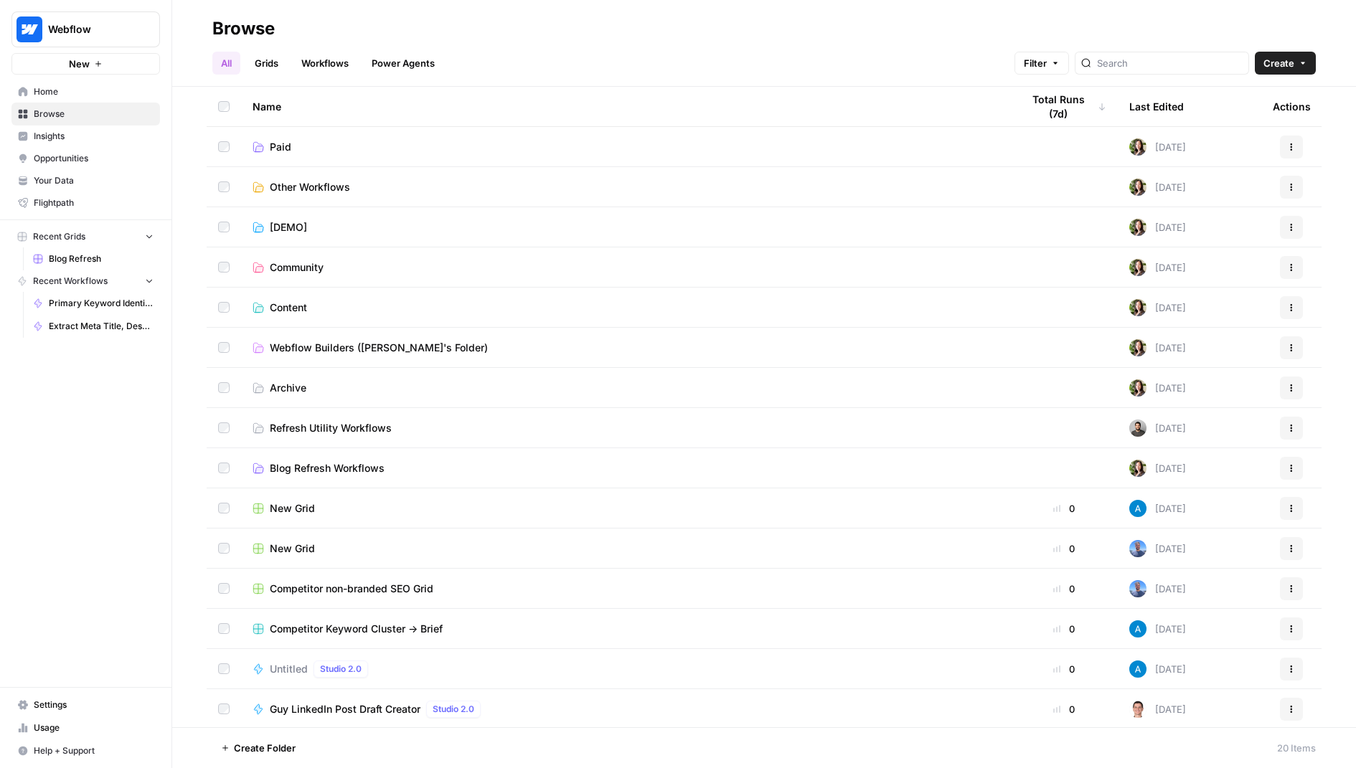
click at [95, 709] on span "Settings" at bounding box center [94, 705] width 120 height 13
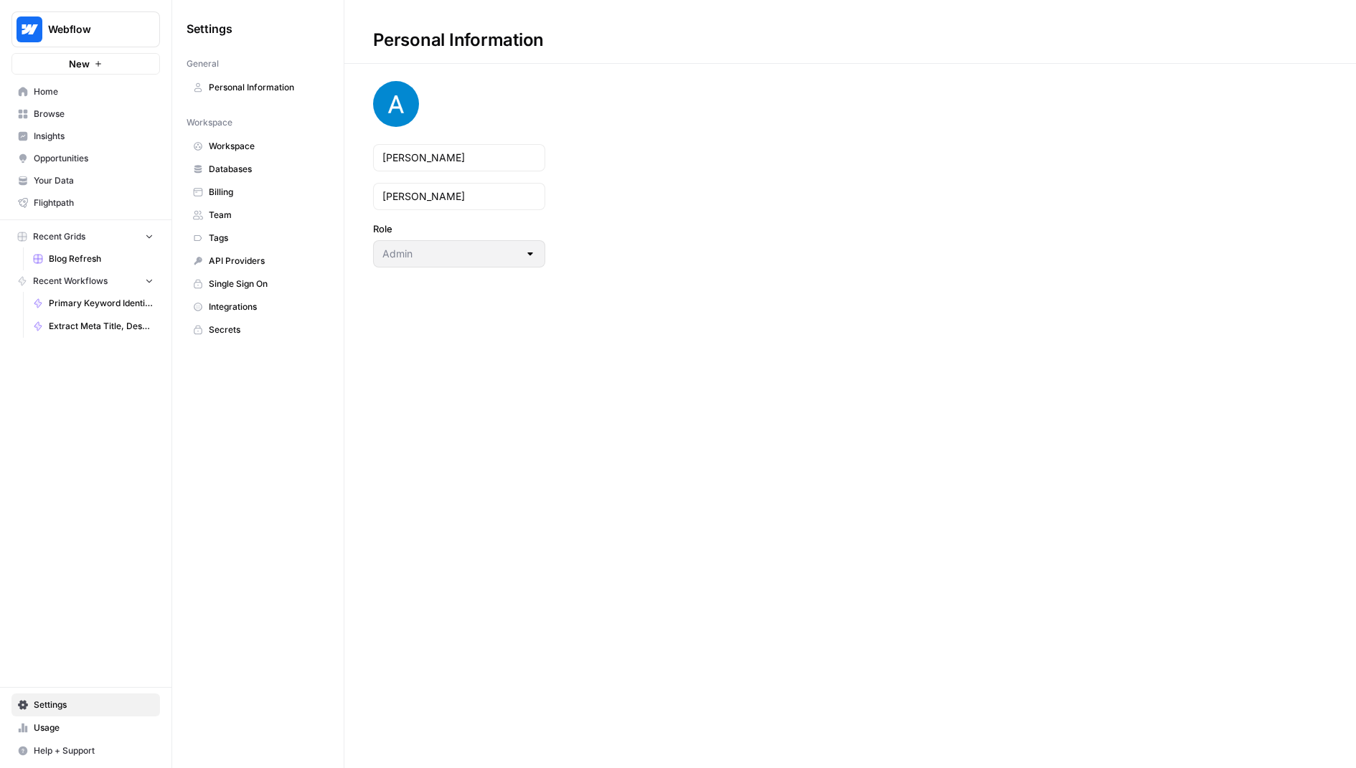
click at [273, 209] on span "Team" at bounding box center [266, 215] width 114 height 13
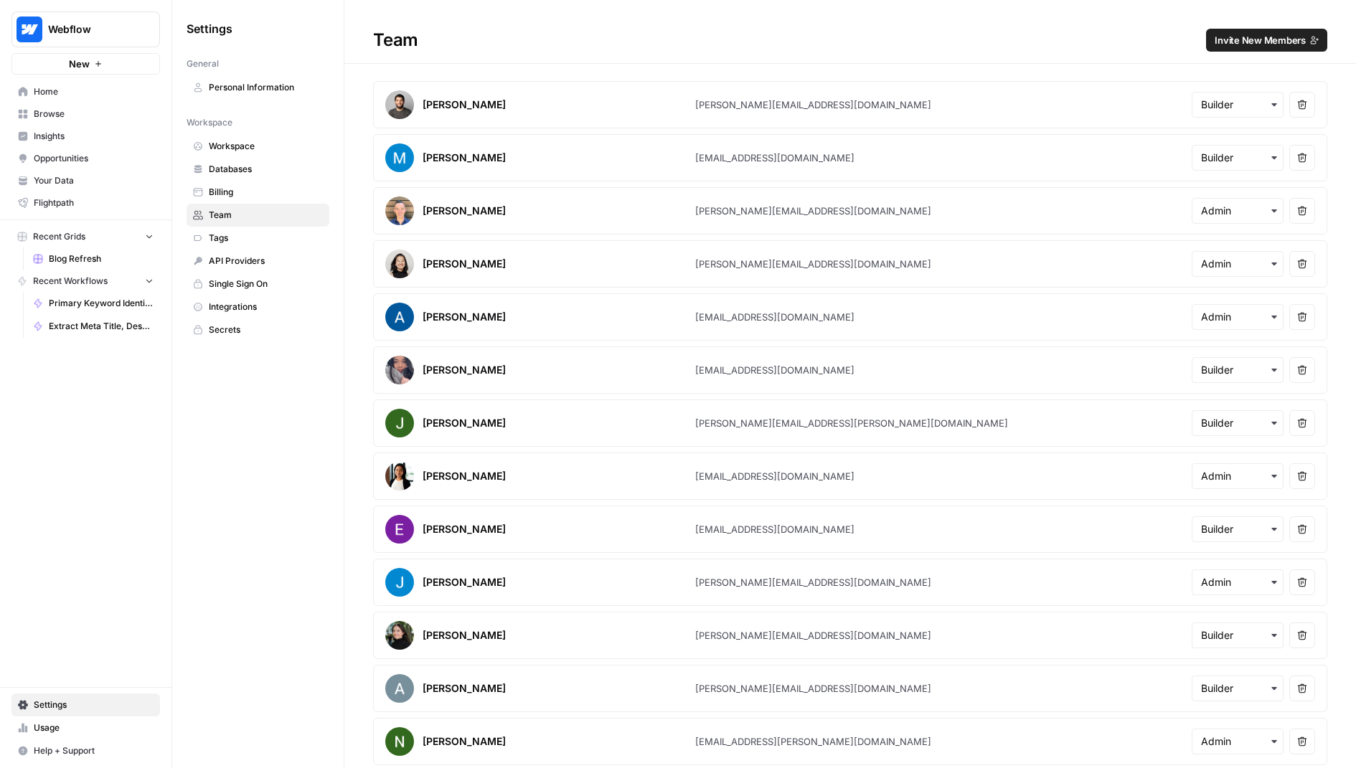
click at [1282, 38] on span "Invite New Members" at bounding box center [1260, 40] width 91 height 14
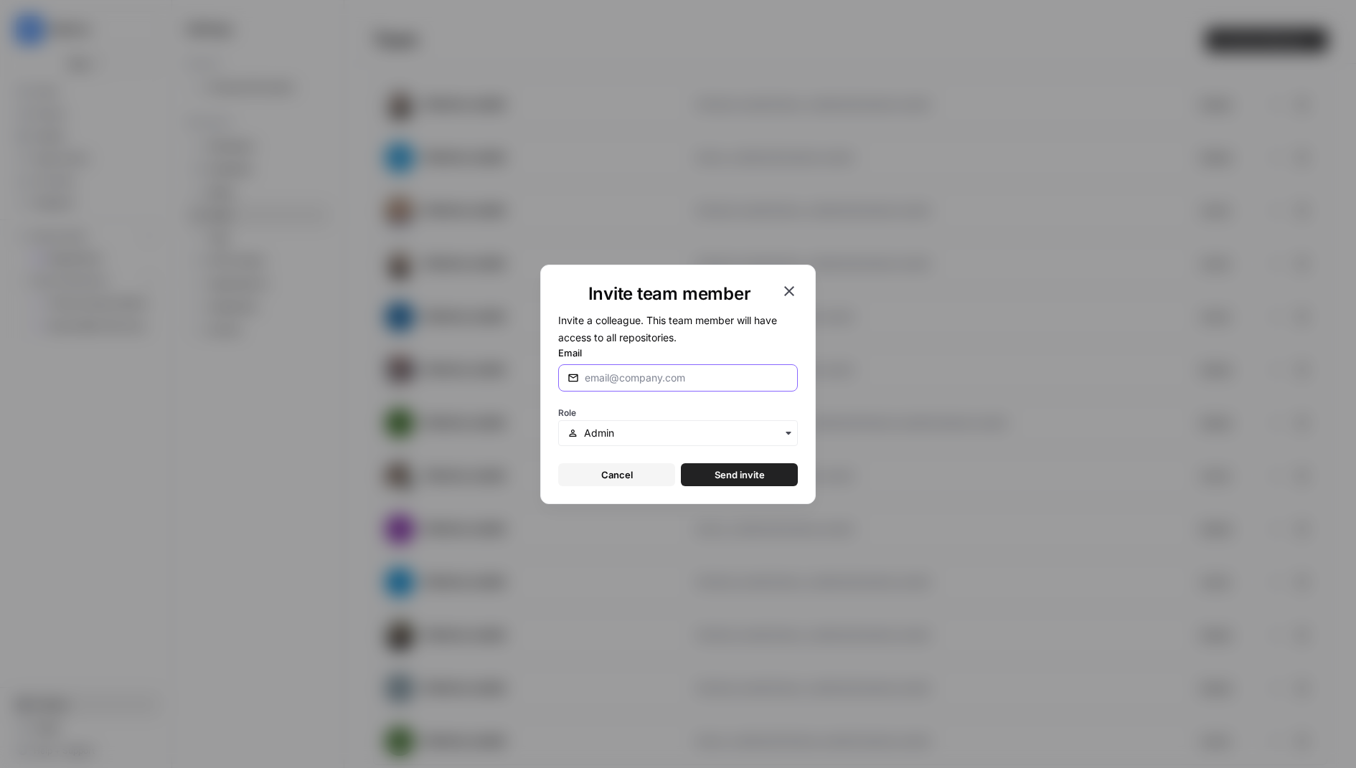
click at [671, 375] on input "Email" at bounding box center [687, 378] width 204 height 14
type input "[EMAIL_ADDRESS][DOMAIN_NAME]"
click at [760, 473] on span "Send invite" at bounding box center [740, 475] width 50 height 14
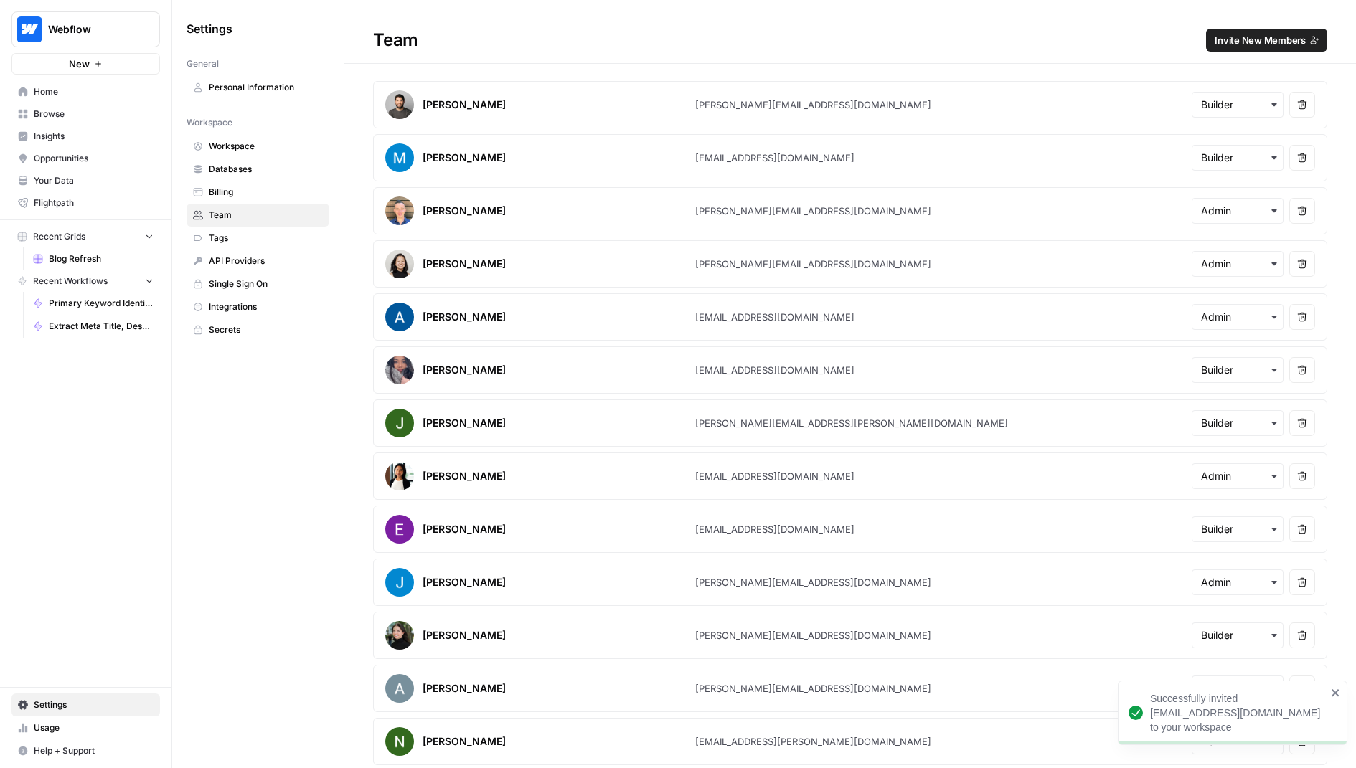
click at [1264, 43] on span "Invite New Members" at bounding box center [1260, 40] width 91 height 14
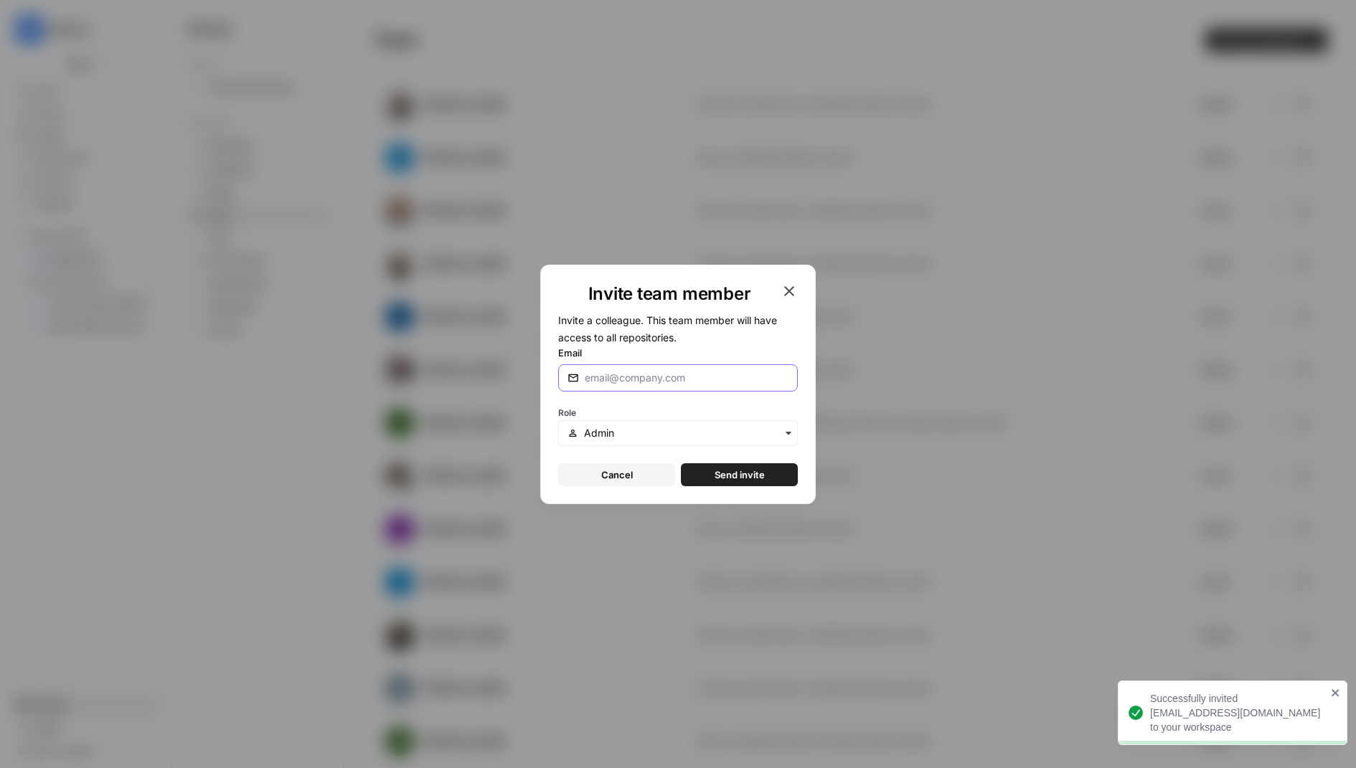
click at [610, 381] on input "Email" at bounding box center [687, 378] width 204 height 14
paste input "[PERSON_NAME][EMAIL_ADDRESS][DOMAIN_NAME]"
type input "[PERSON_NAME][EMAIL_ADDRESS][DOMAIN_NAME]"
click at [725, 480] on span "Send invite" at bounding box center [740, 475] width 50 height 14
